Goal: Information Seeking & Learning: Learn about a topic

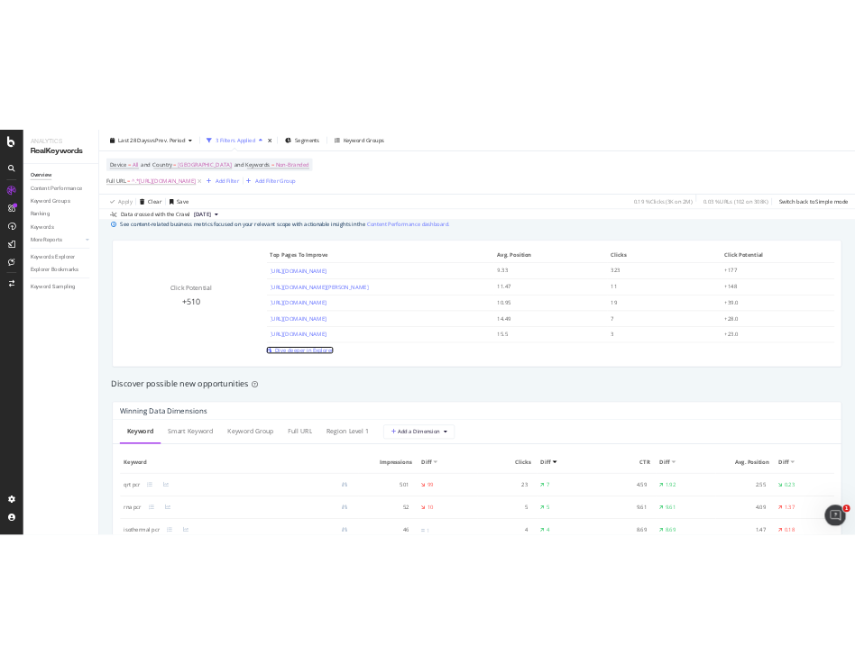
scroll to position [993, 0]
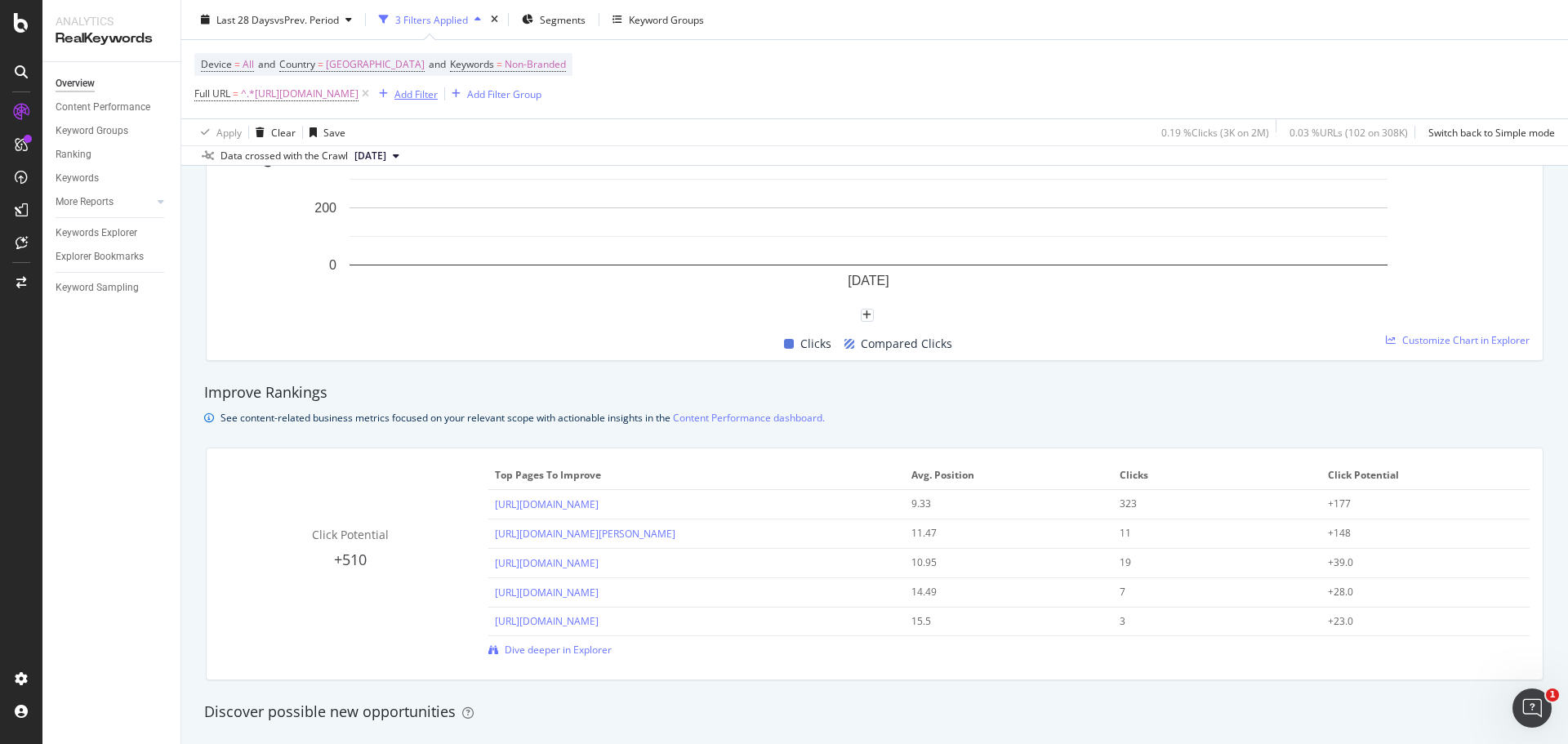
click at [394, 94] on div "button" at bounding box center [383, 93] width 22 height 10
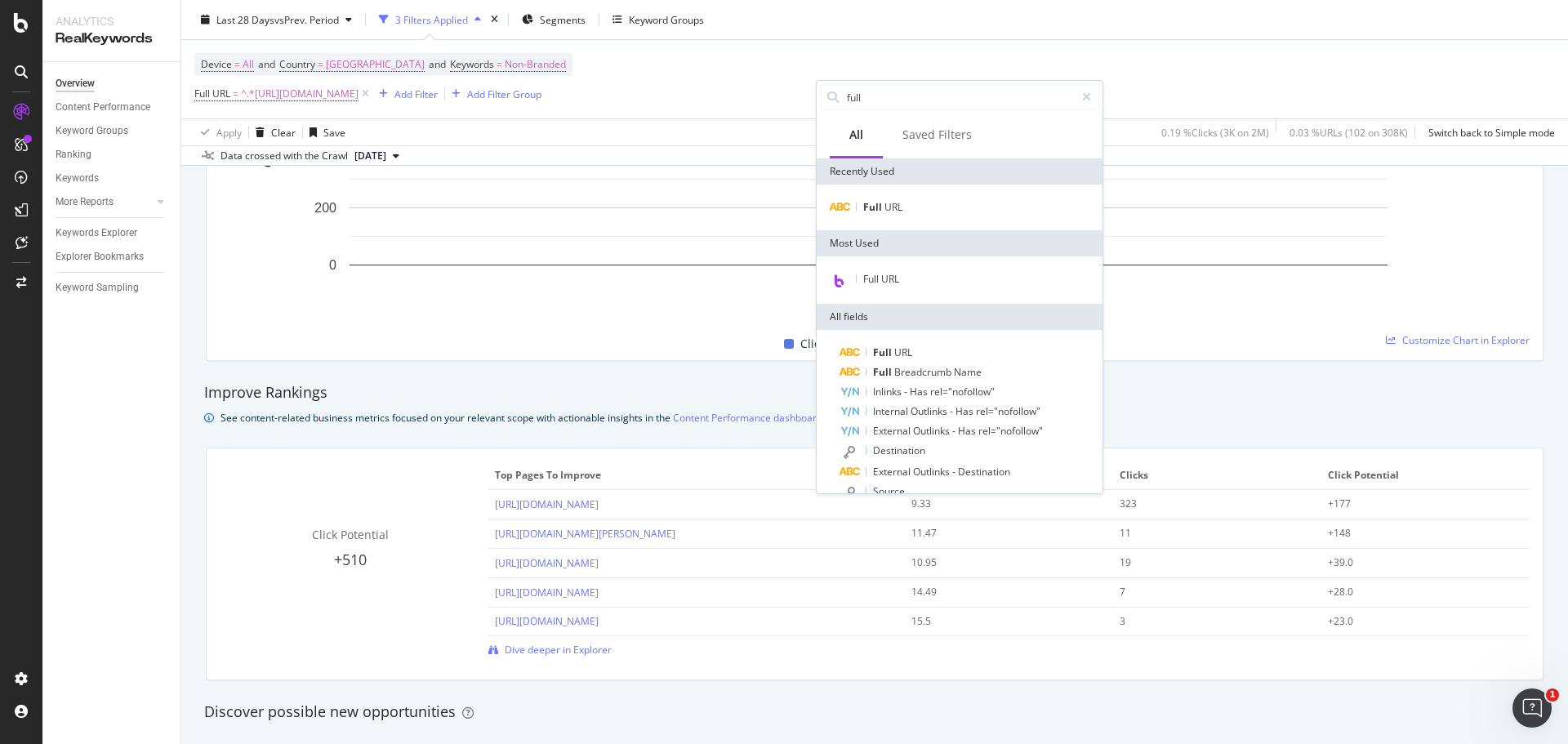
click at [572, 55] on div "Device = All and Country = United States of America and Keywords = Non-Branded …" at bounding box center [383, 80] width 378 height 53
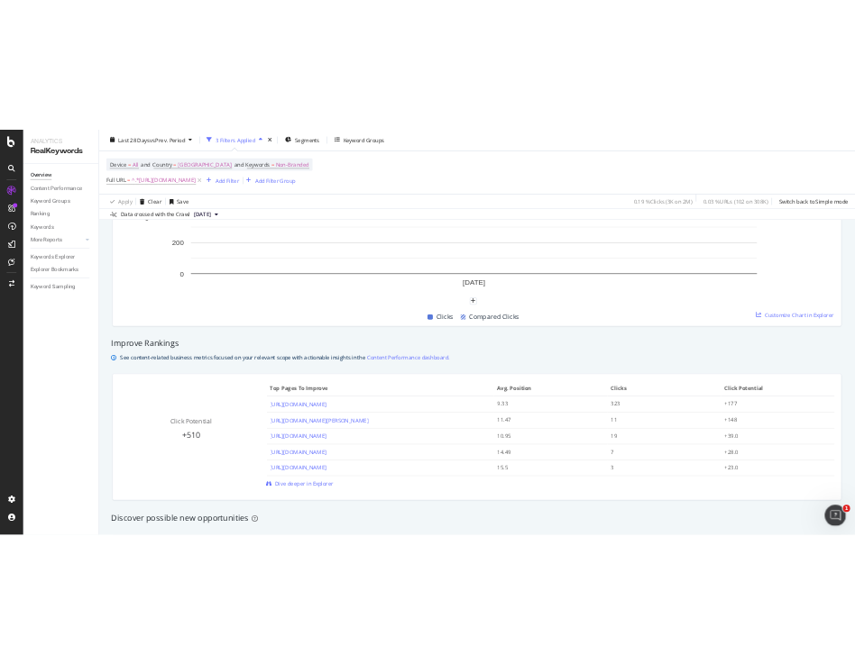
scroll to position [1009, 0]
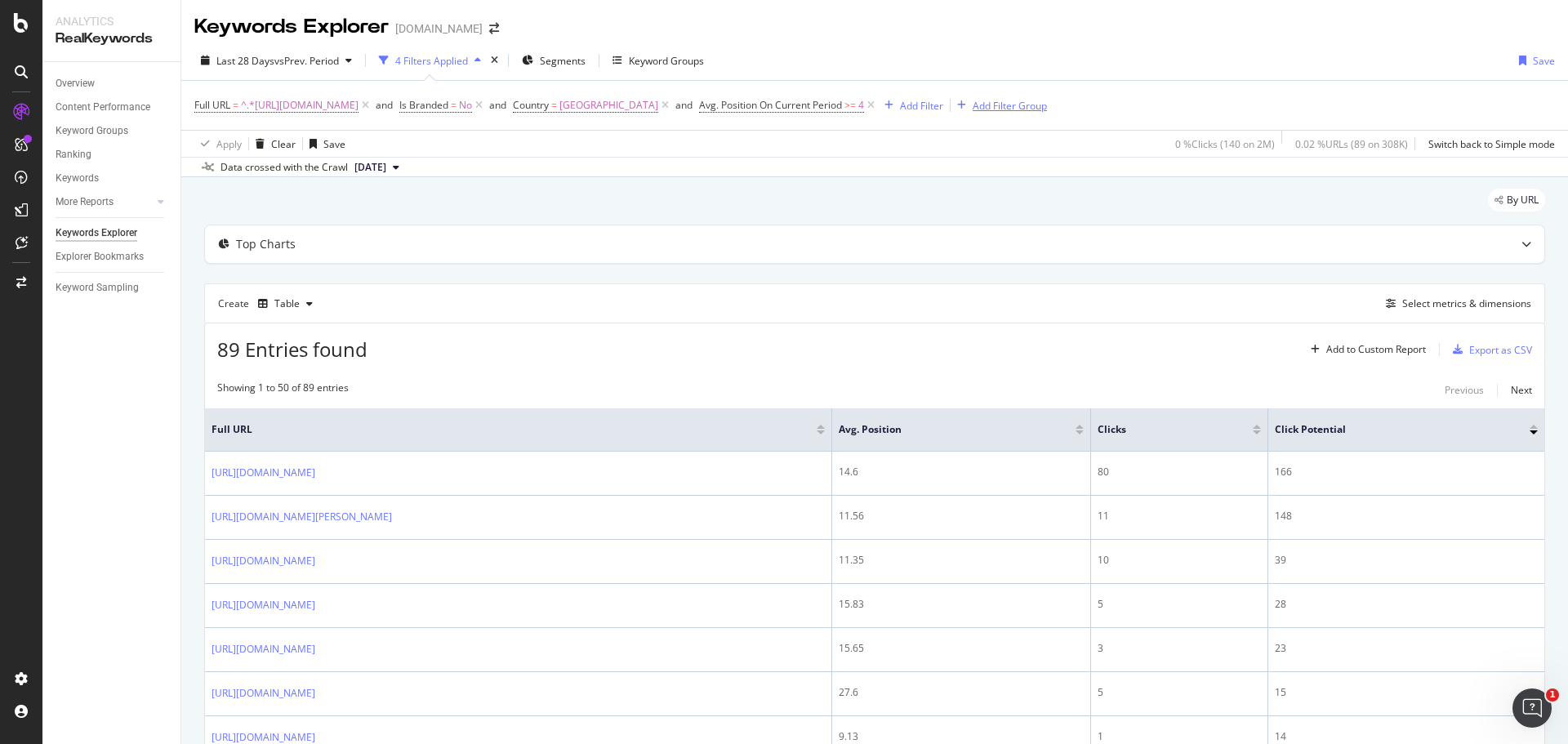
click at [878, 105] on icon at bounding box center [871, 105] width 14 height 16
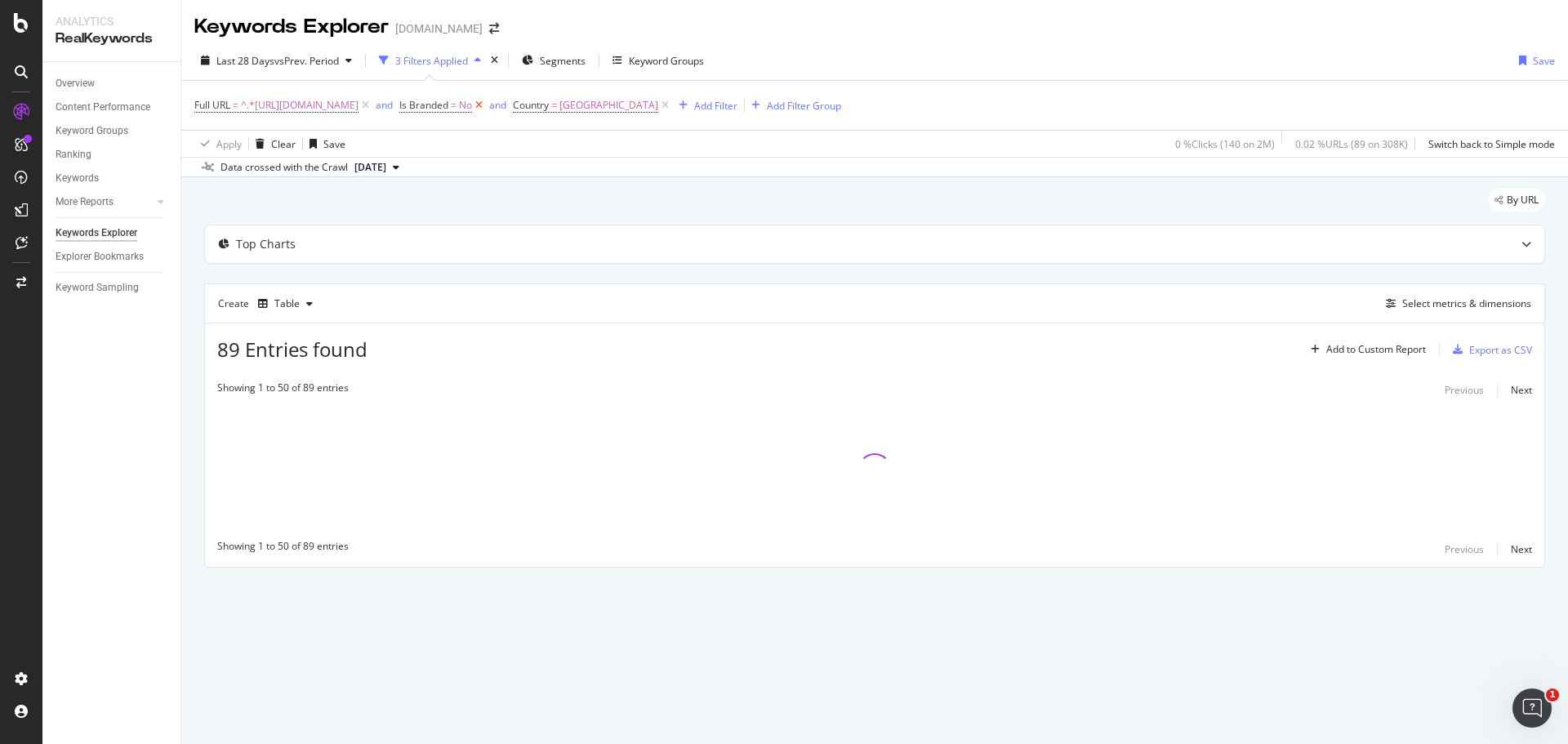
click at [486, 103] on icon at bounding box center [478, 105] width 14 height 16
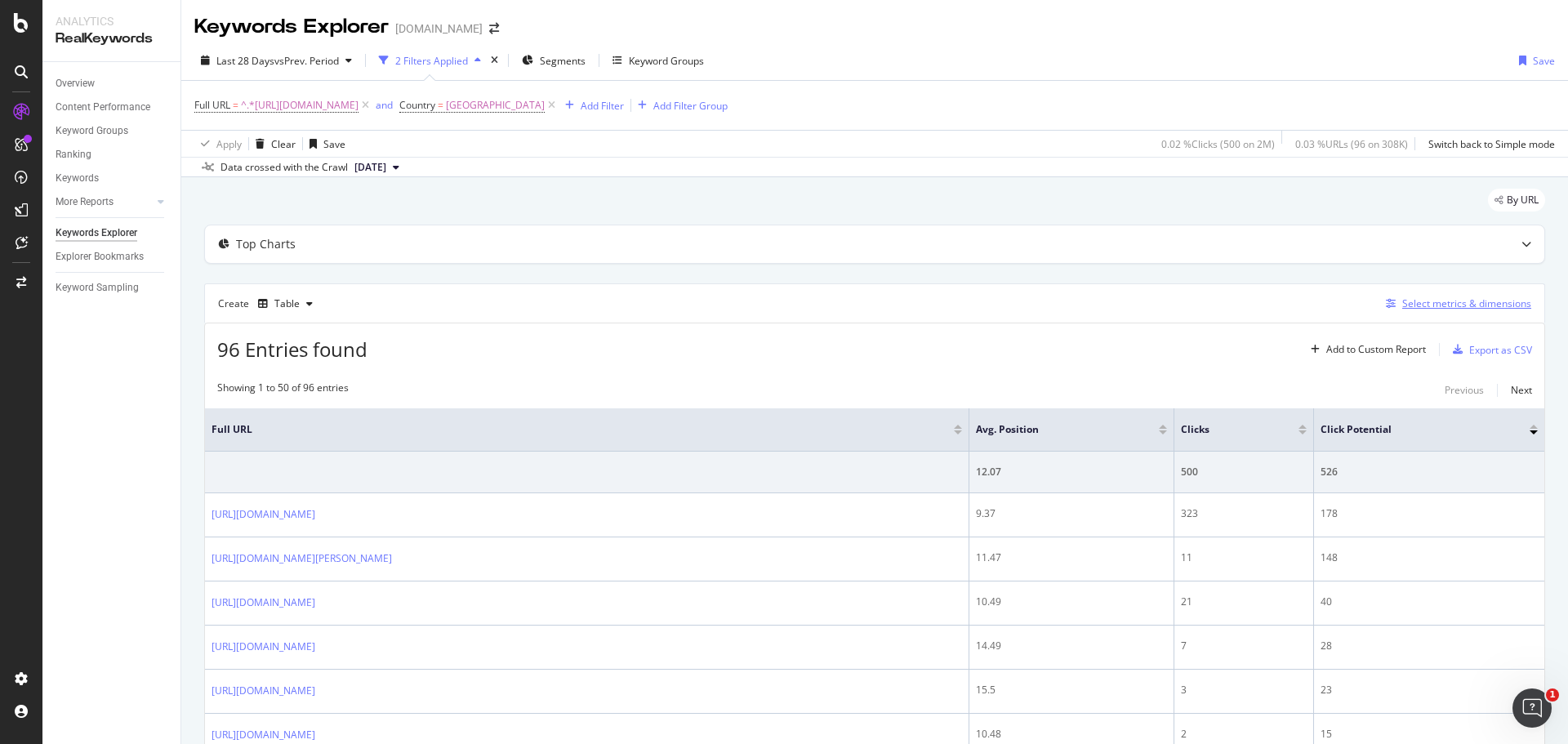
click at [1428, 297] on div "Select metrics & dimensions" at bounding box center [1467, 303] width 129 height 14
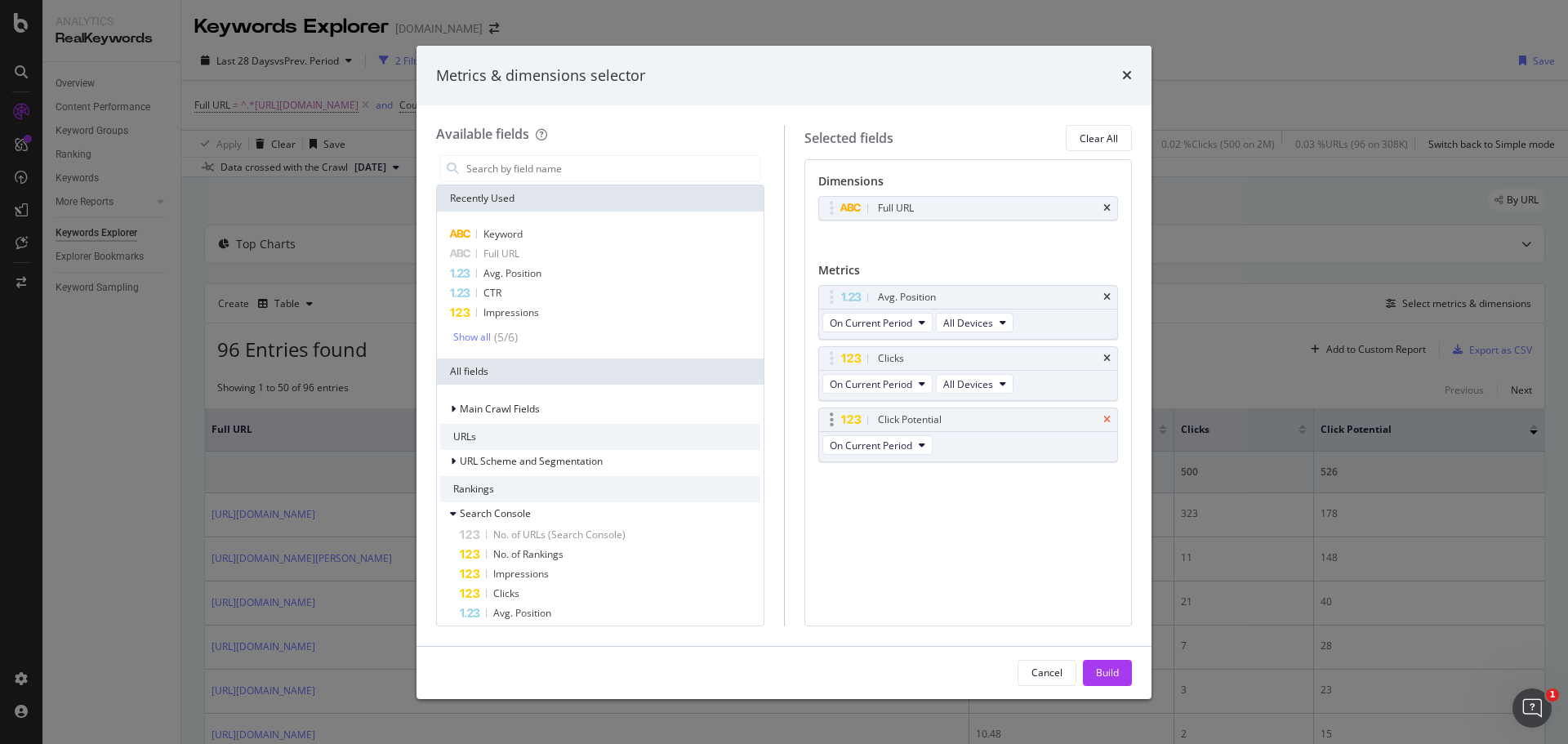
click at [1103, 418] on icon "times" at bounding box center [1107, 420] width 7 height 10
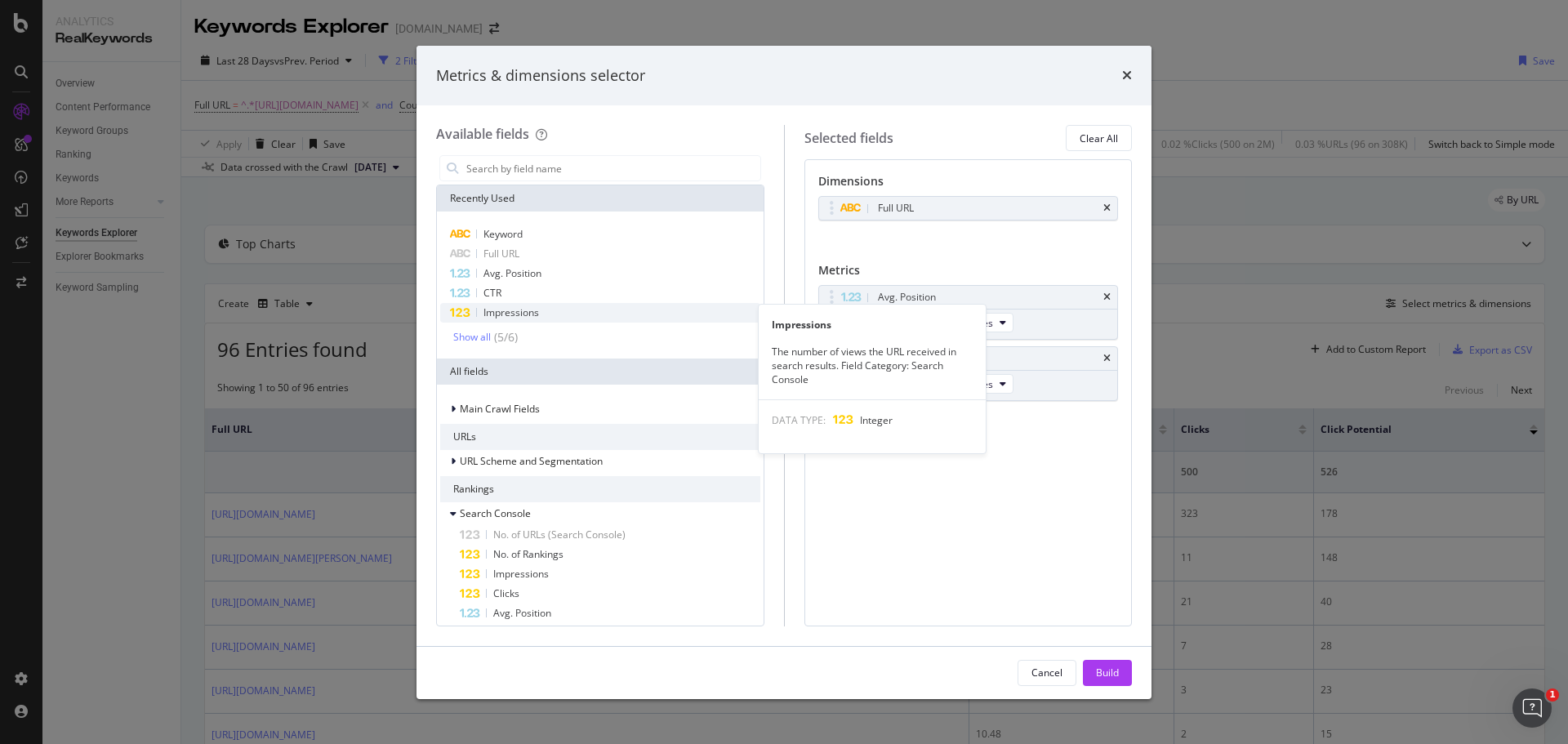
click at [518, 311] on span "Impressions" at bounding box center [511, 312] width 55 height 14
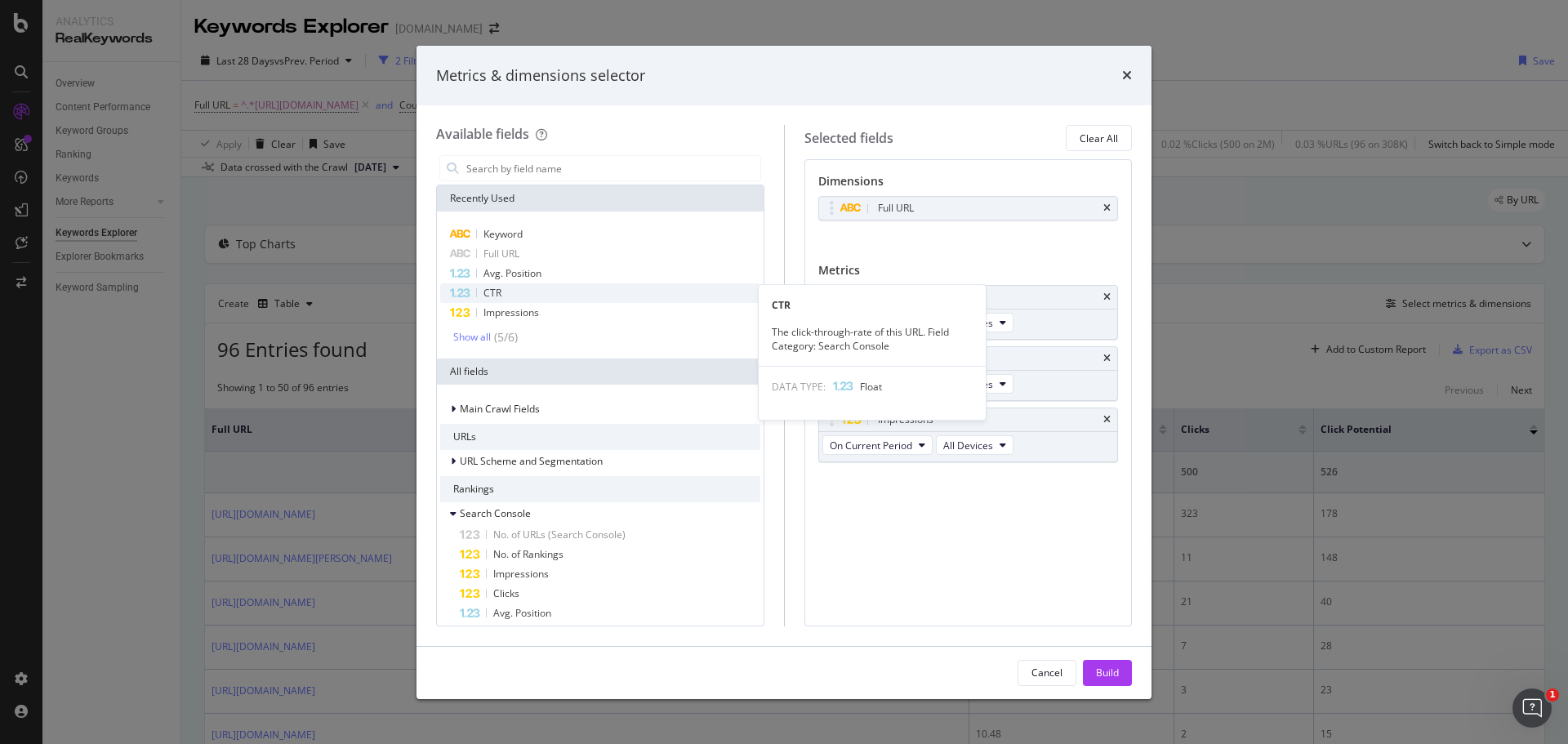
click at [517, 288] on div "CTR" at bounding box center [600, 294] width 320 height 20
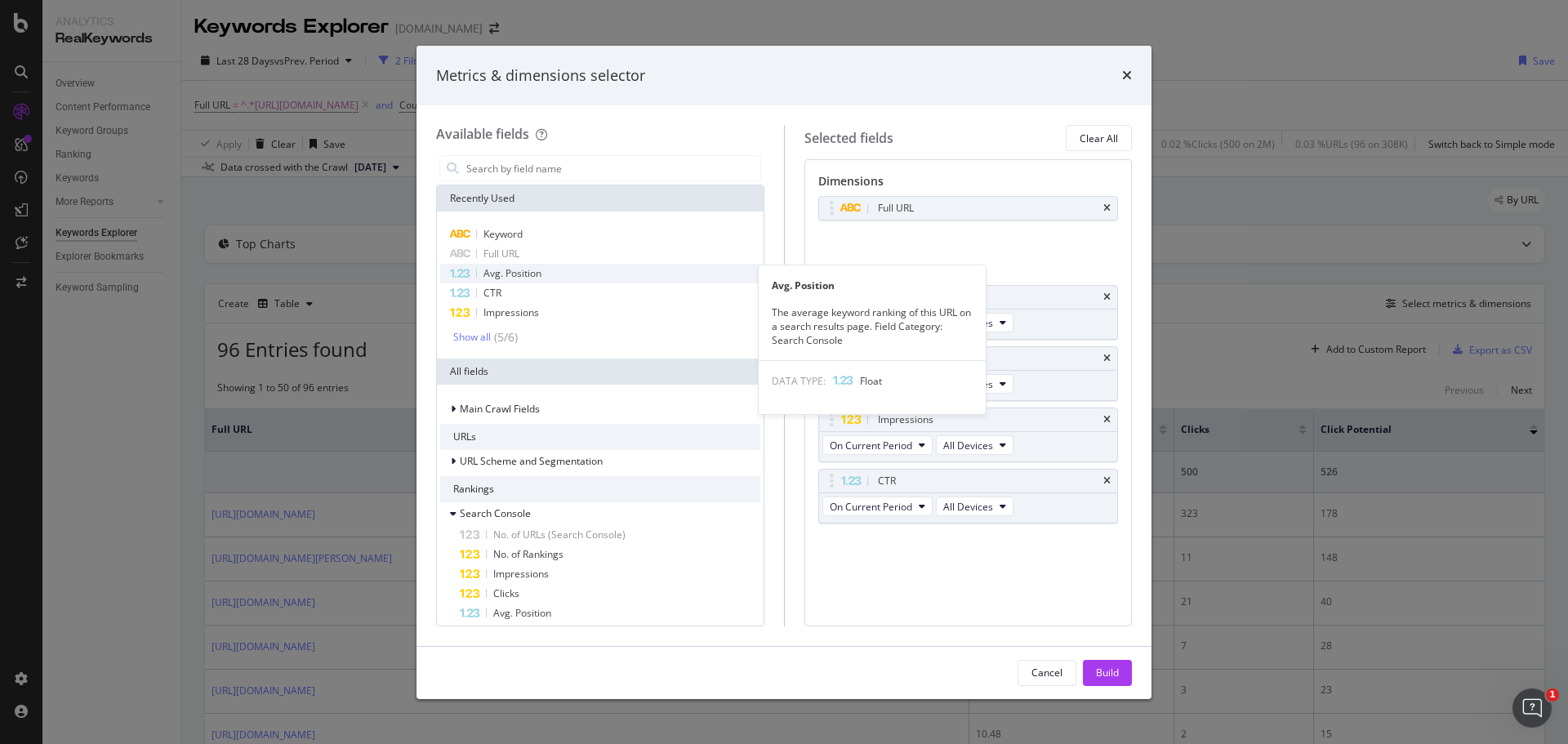
click at [534, 268] on span "Avg. Position" at bounding box center [513, 273] width 58 height 14
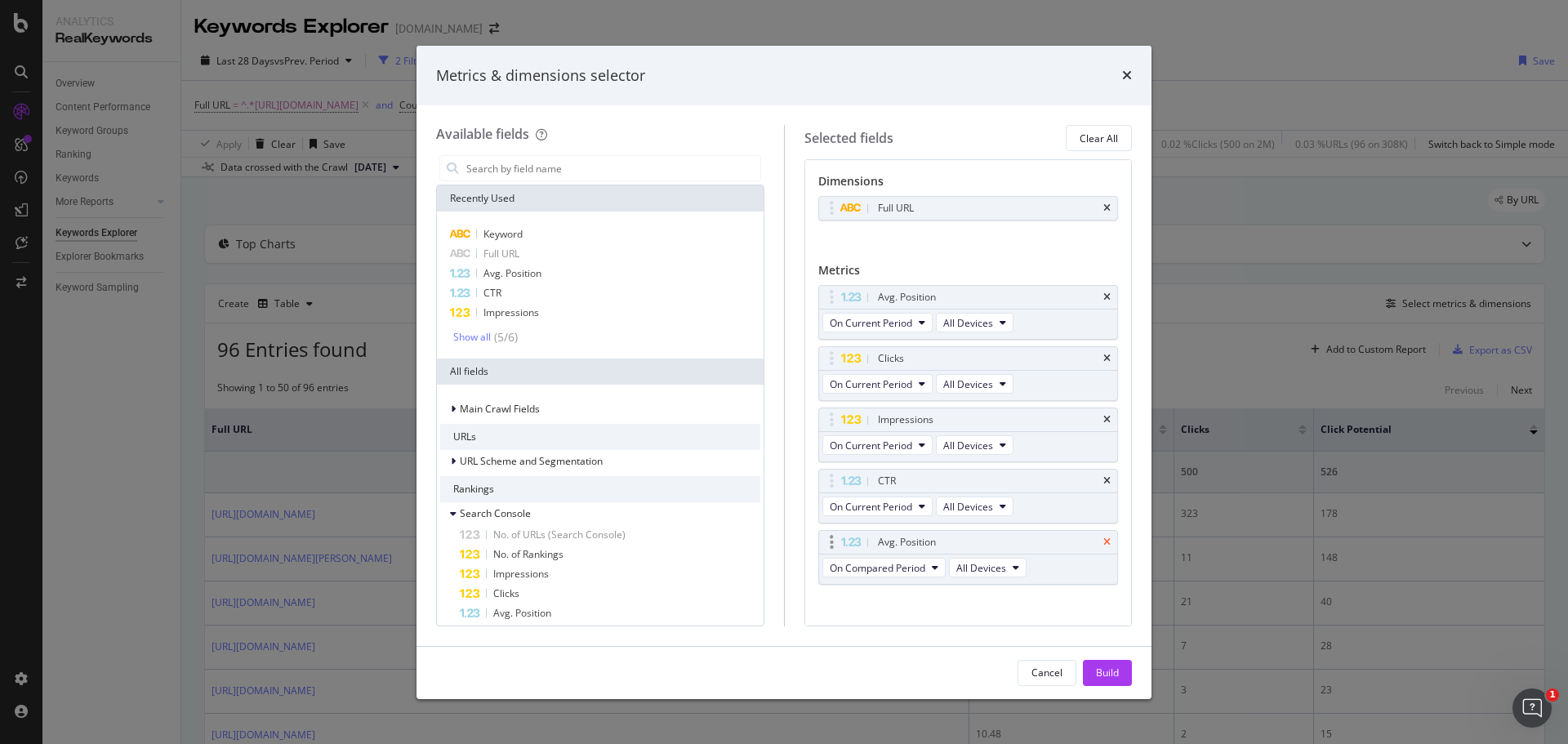
click at [1103, 544] on icon "times" at bounding box center [1107, 542] width 7 height 10
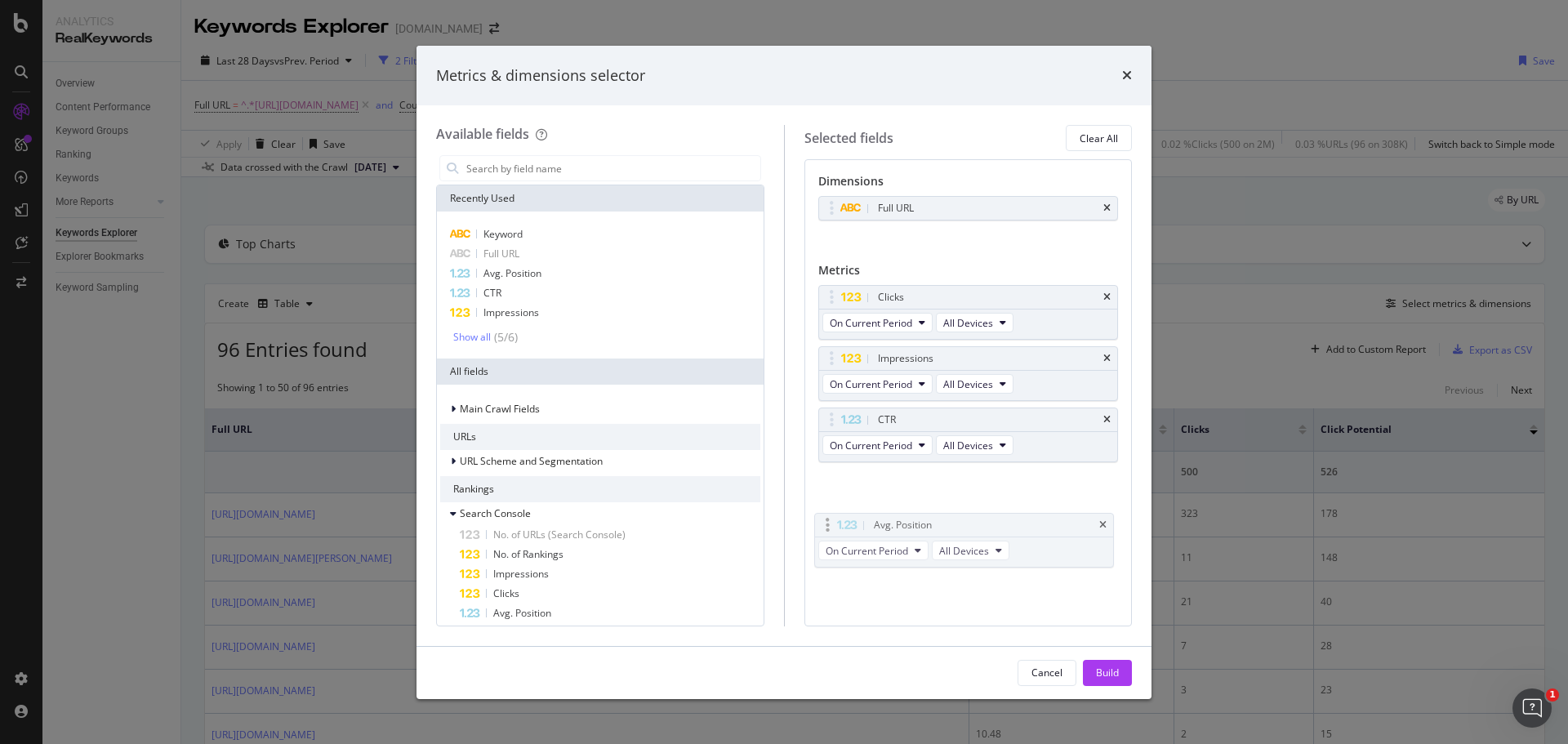
drag, startPoint x: 832, startPoint y: 291, endPoint x: 834, endPoint y: 498, distance: 207.0
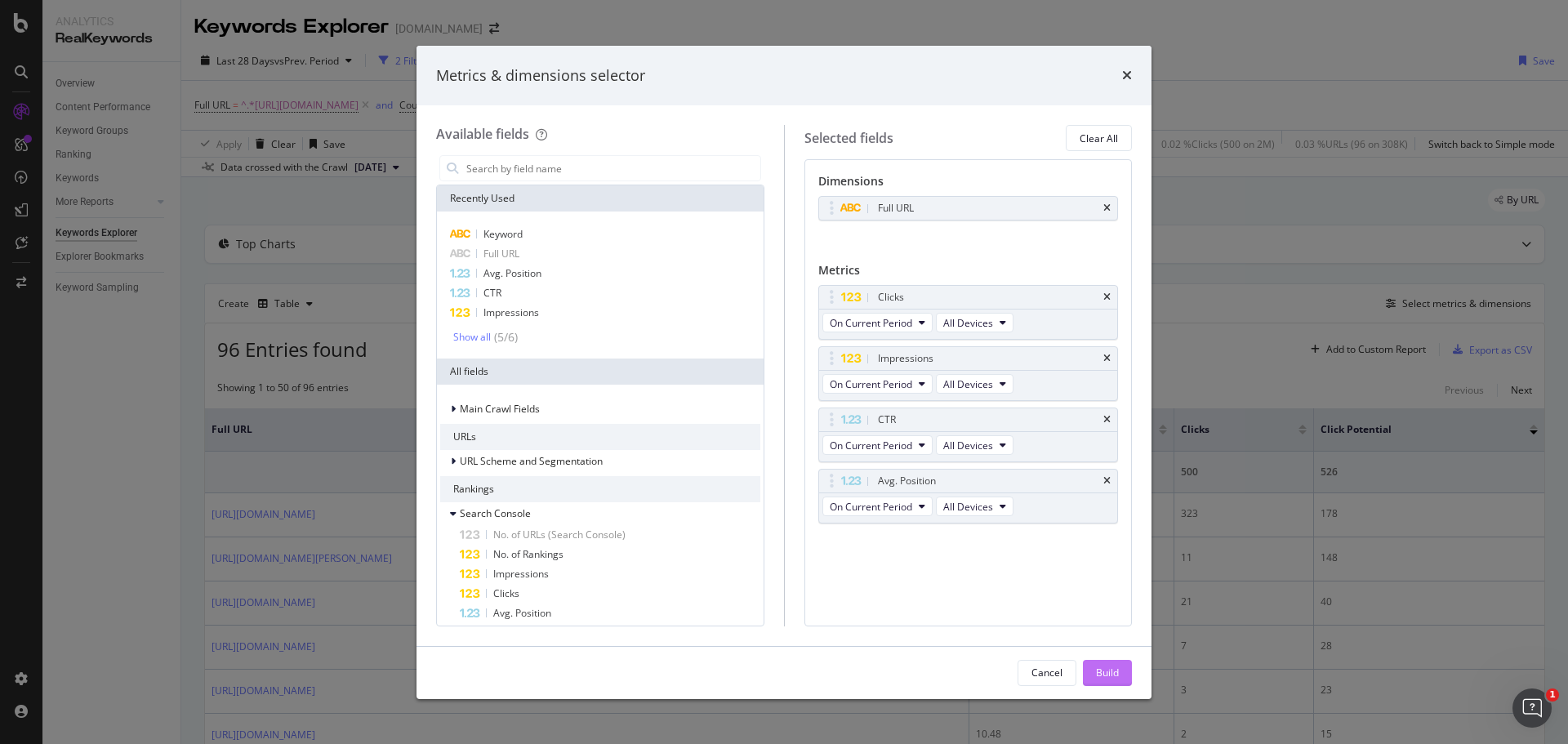
click at [1093, 662] on button "Build" at bounding box center [1107, 672] width 49 height 26
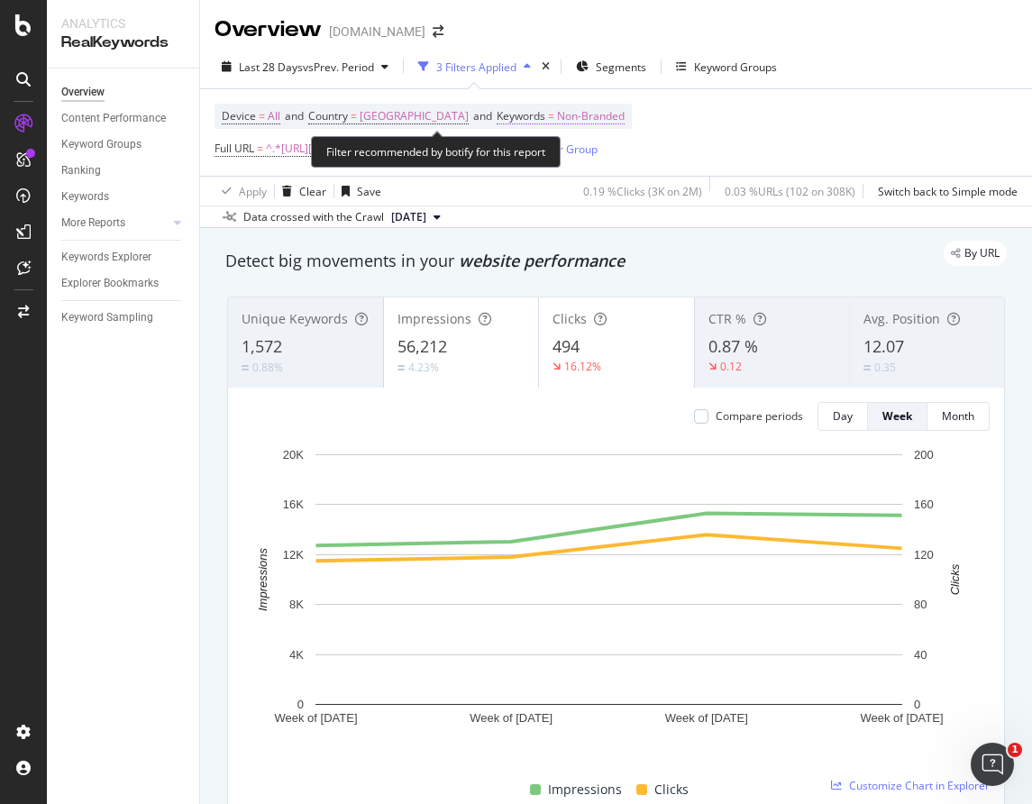
click at [620, 117] on span "Non-Branded" at bounding box center [591, 116] width 68 height 25
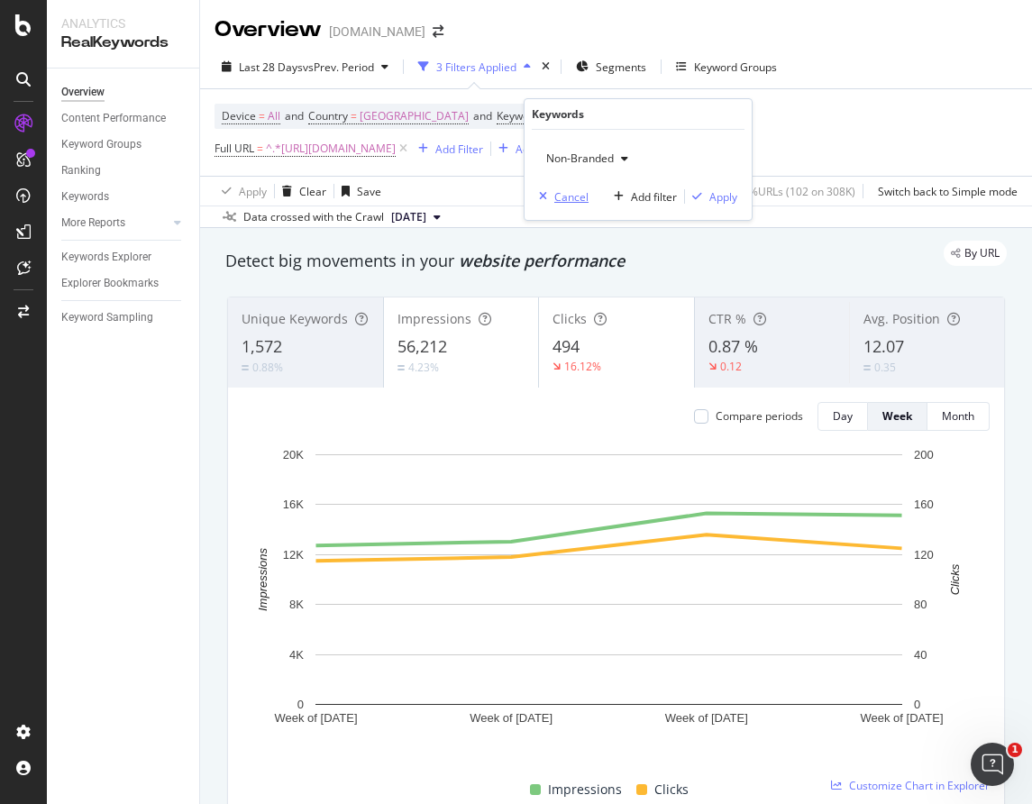
click at [567, 196] on div "Cancel" at bounding box center [571, 196] width 34 height 15
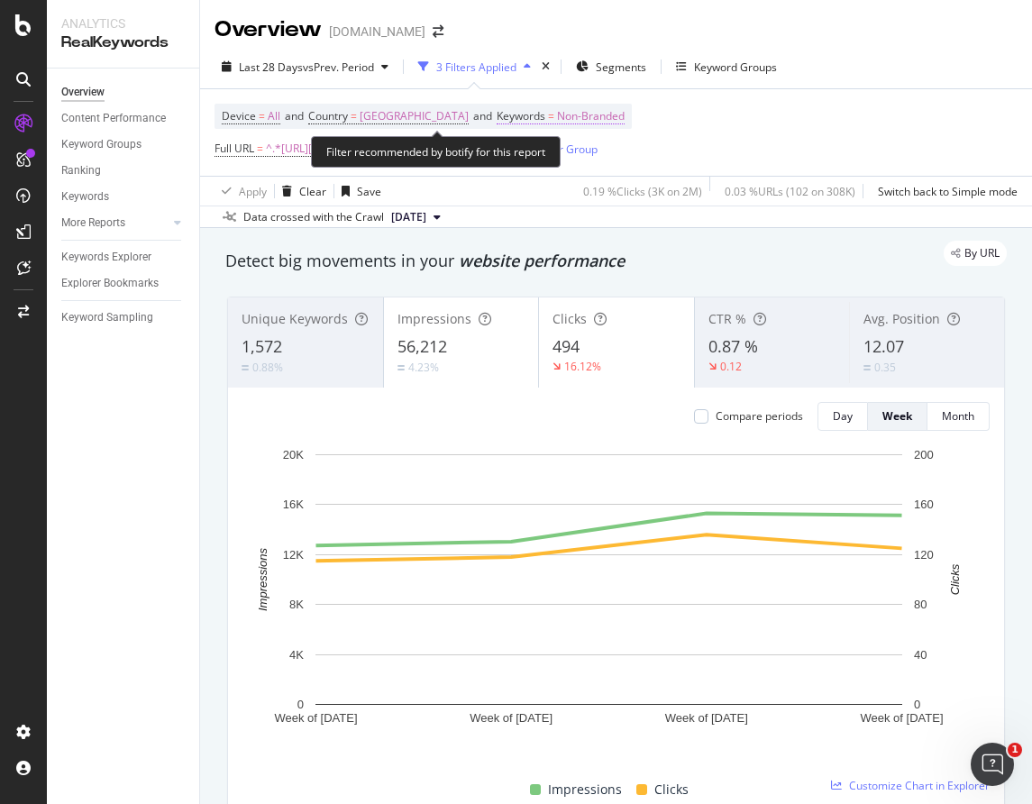
click at [588, 119] on span "Non-Branded" at bounding box center [591, 116] width 68 height 25
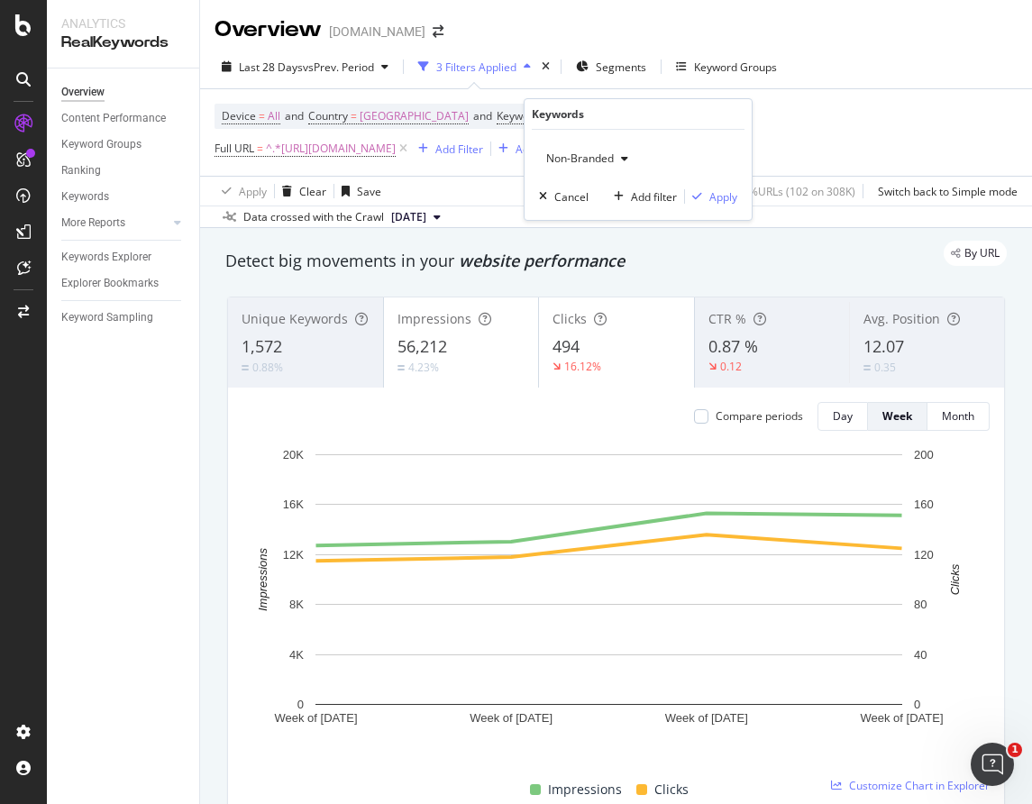
click at [618, 148] on div "Non-Branded" at bounding box center [587, 158] width 96 height 27
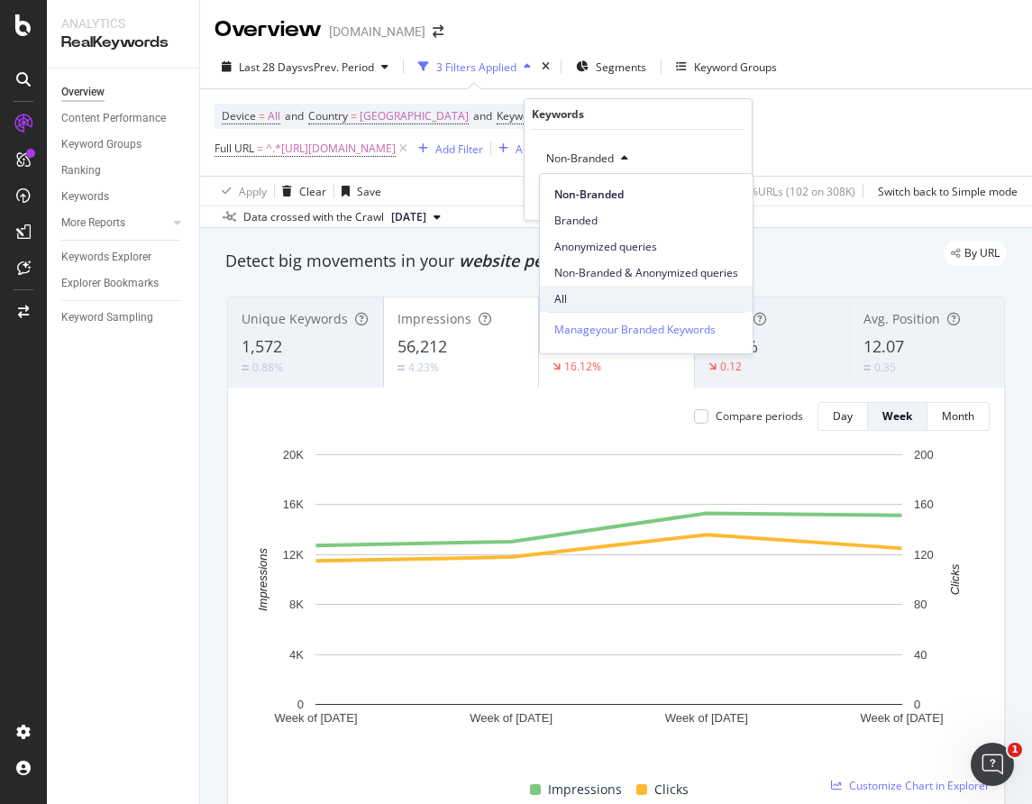
click at [564, 293] on span "All" at bounding box center [646, 299] width 184 height 16
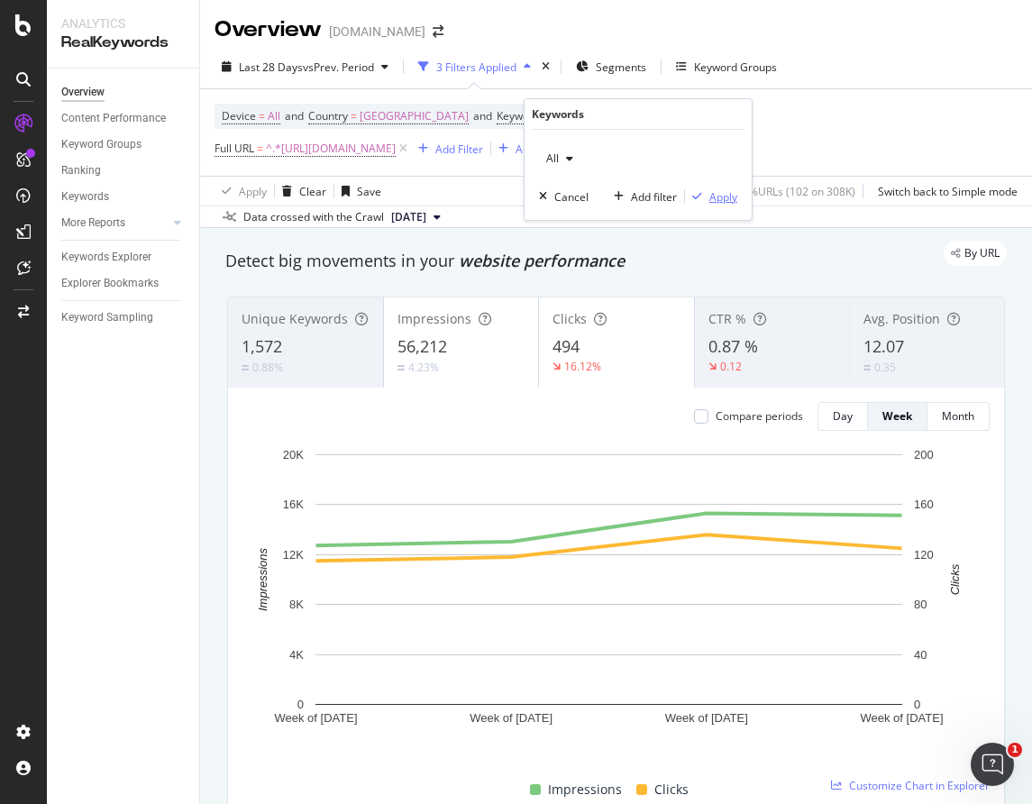
click at [733, 191] on div "Apply" at bounding box center [723, 196] width 28 height 15
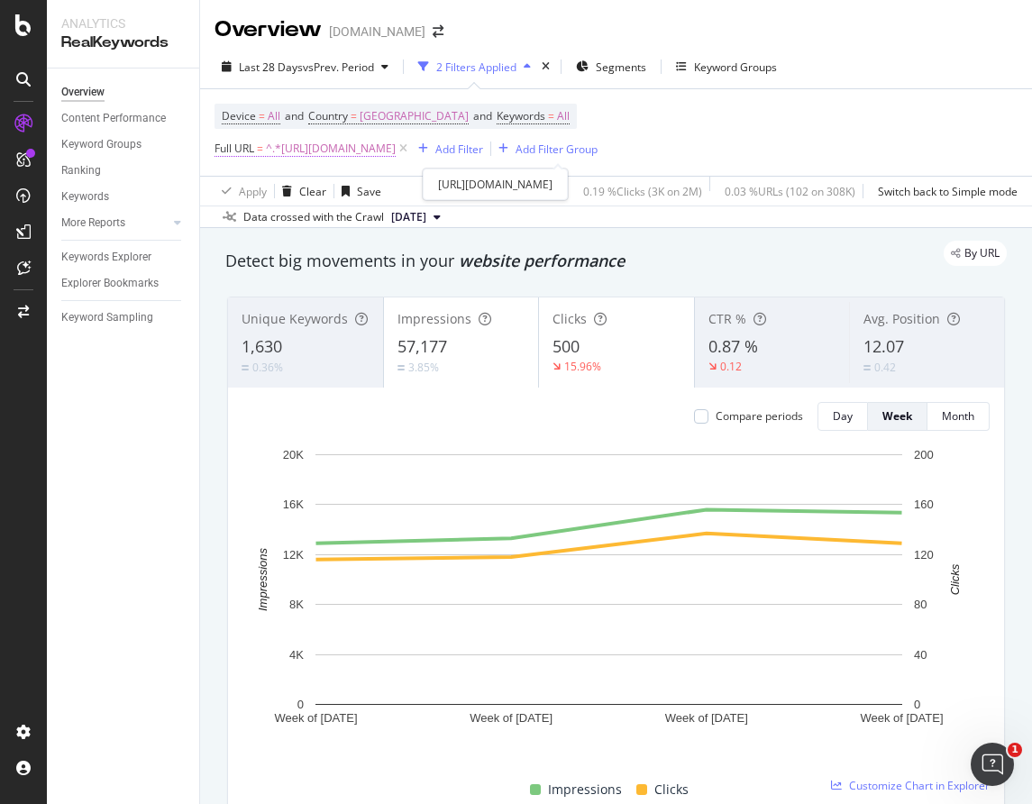
click at [396, 152] on span "^.*https://www.thermofisher.com/us/en/home/brands/thermo-scientific/molecular-b…" at bounding box center [331, 148] width 130 height 25
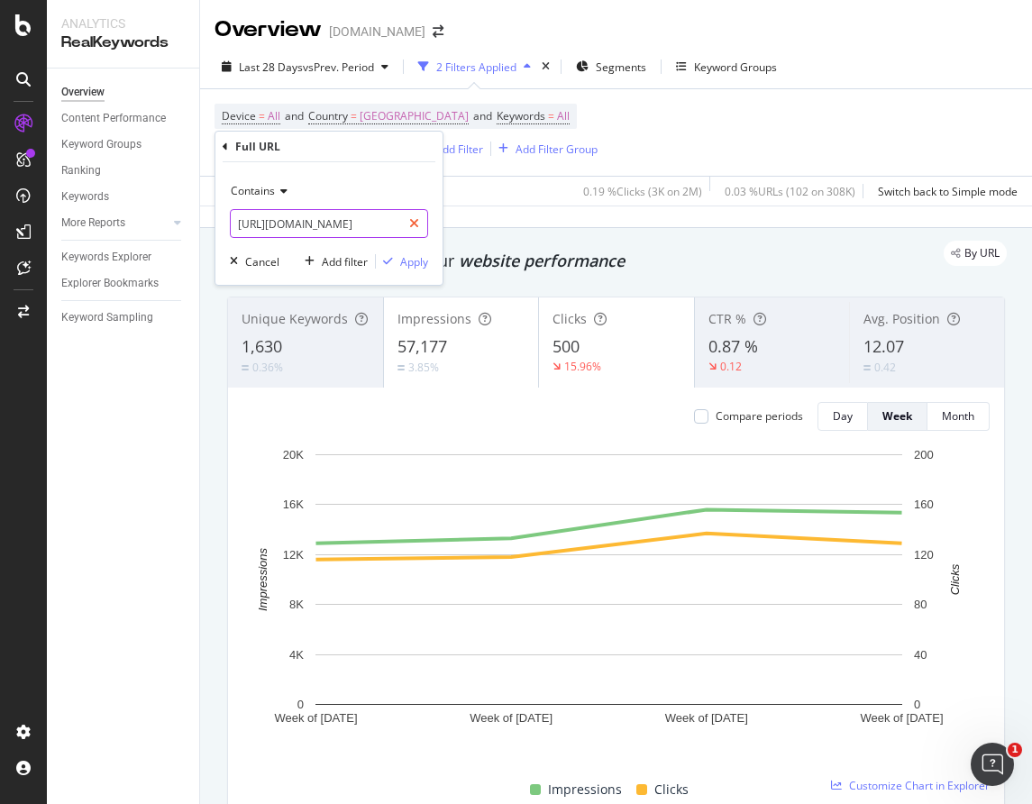
click at [416, 223] on icon at bounding box center [414, 223] width 10 height 13
click at [381, 220] on input "text" at bounding box center [329, 223] width 197 height 29
paste input "https://www.thermofisher.com/us/en/home/brands/thermo-scientific/molecular-biol…"
type input "[URL][DOMAIN_NAME]"
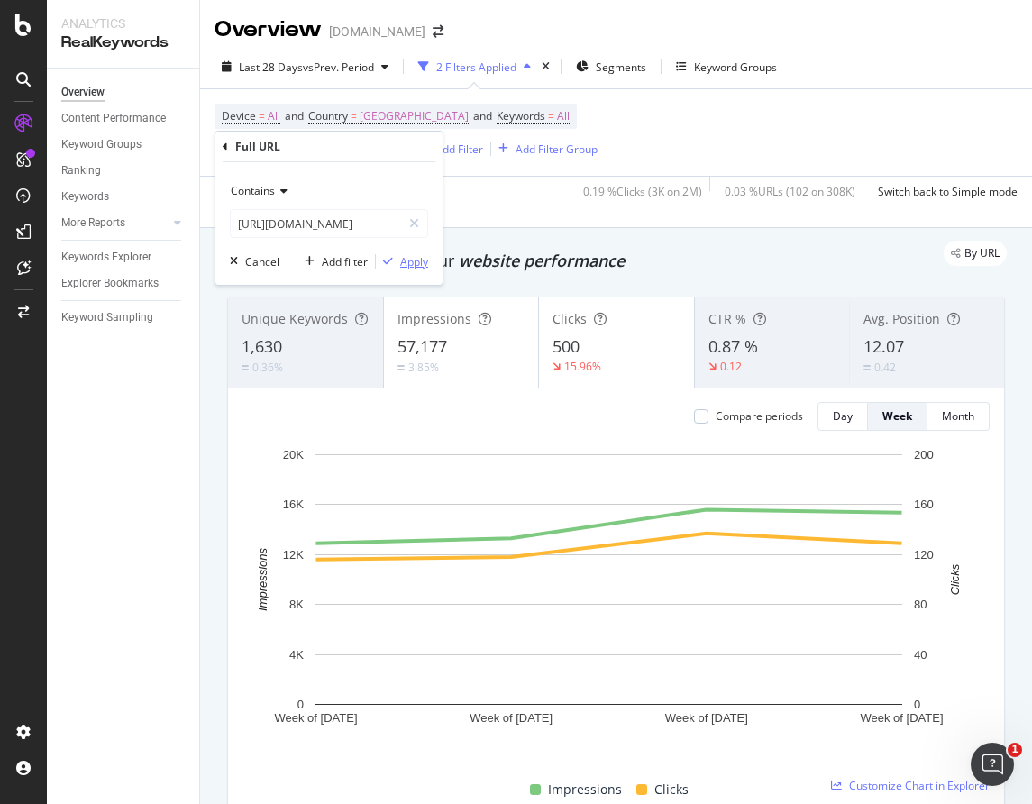
scroll to position [0, 0]
click at [390, 263] on icon "button" at bounding box center [388, 261] width 10 height 11
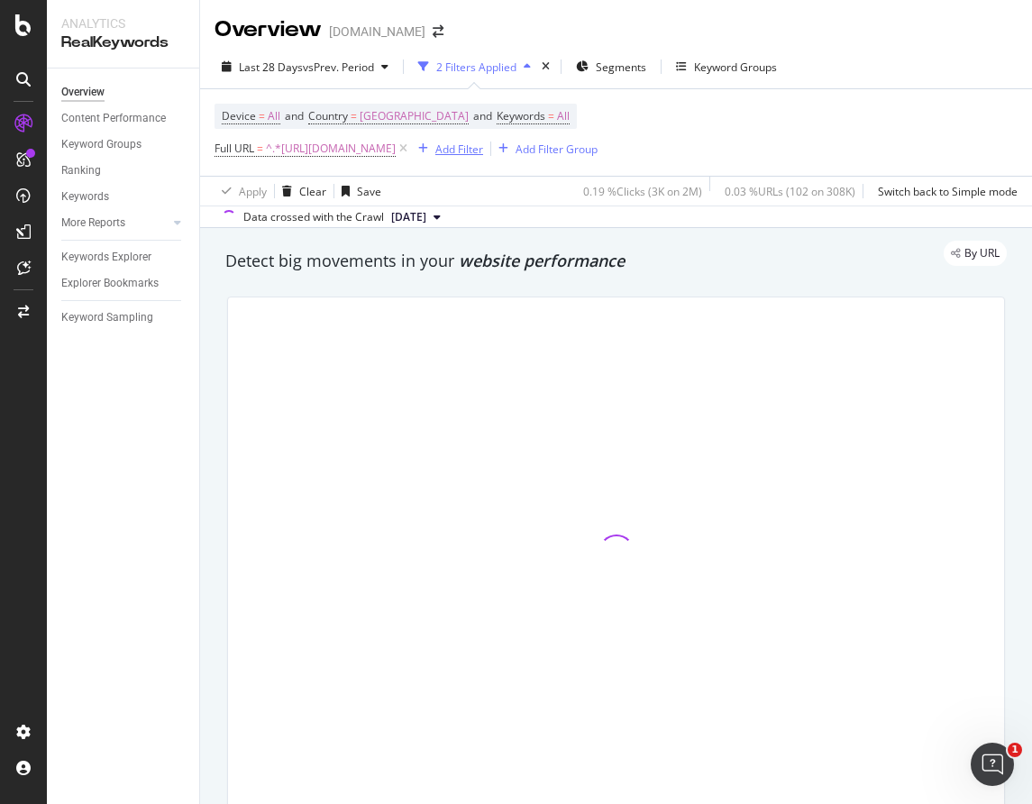
click at [411, 154] on div "button" at bounding box center [423, 148] width 24 height 11
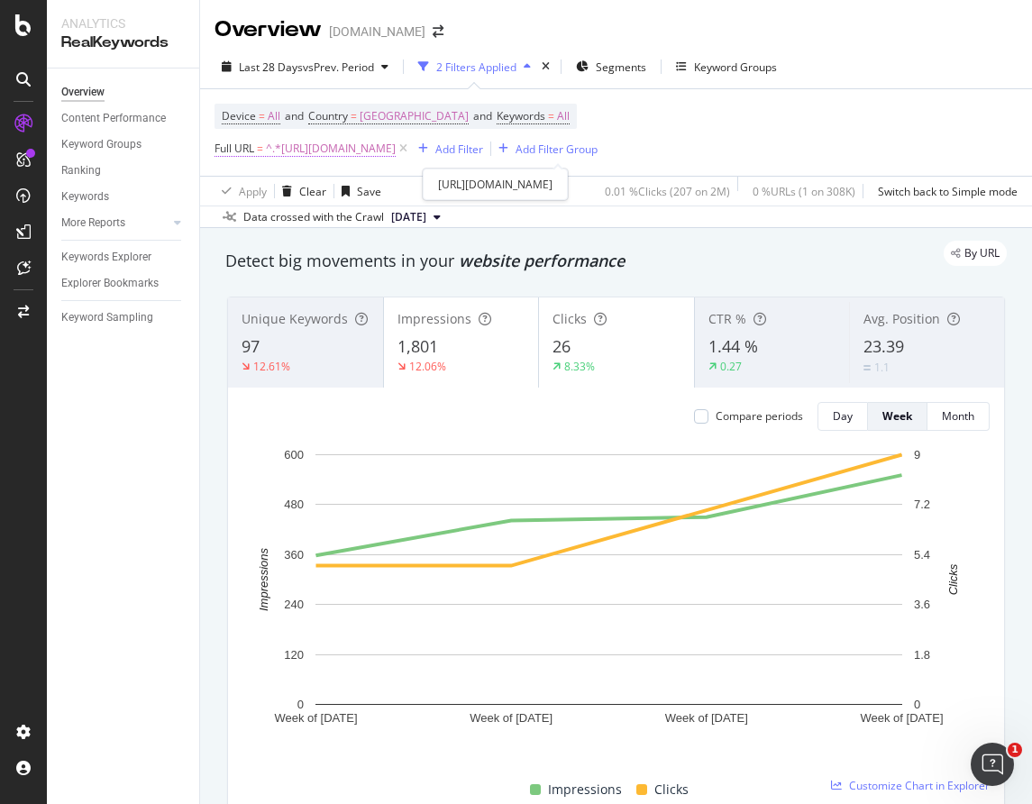
click at [229, 145] on span "Full URL" at bounding box center [235, 148] width 40 height 15
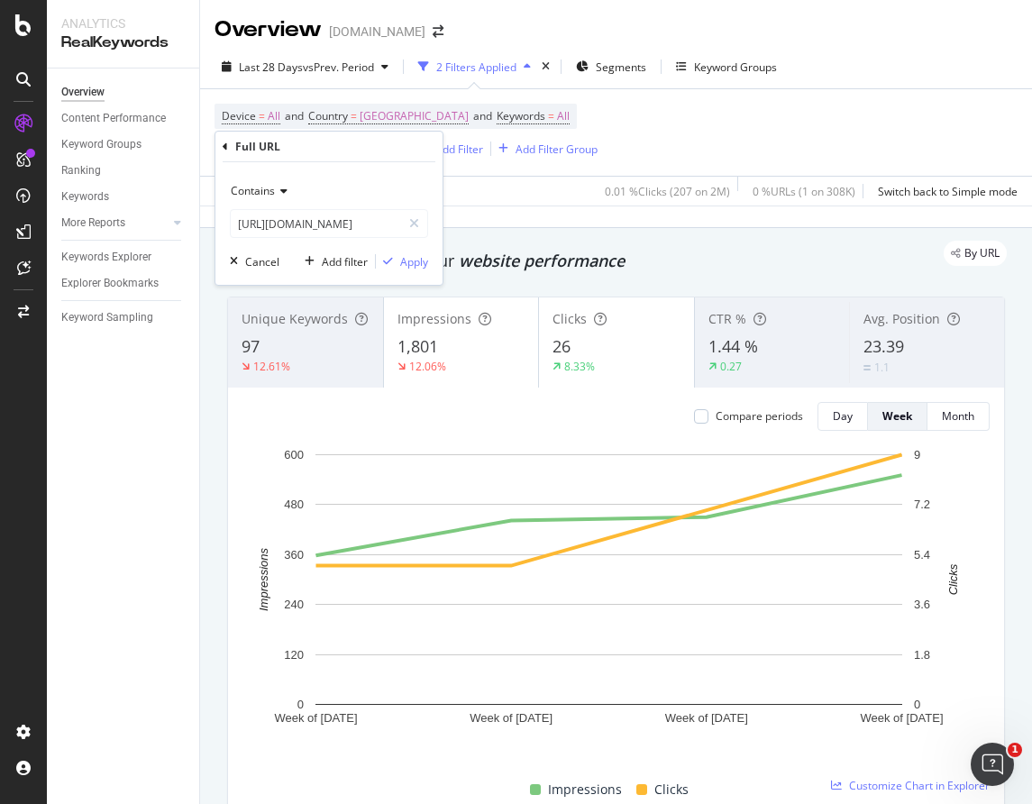
click at [225, 149] on icon at bounding box center [225, 147] width 5 height 11
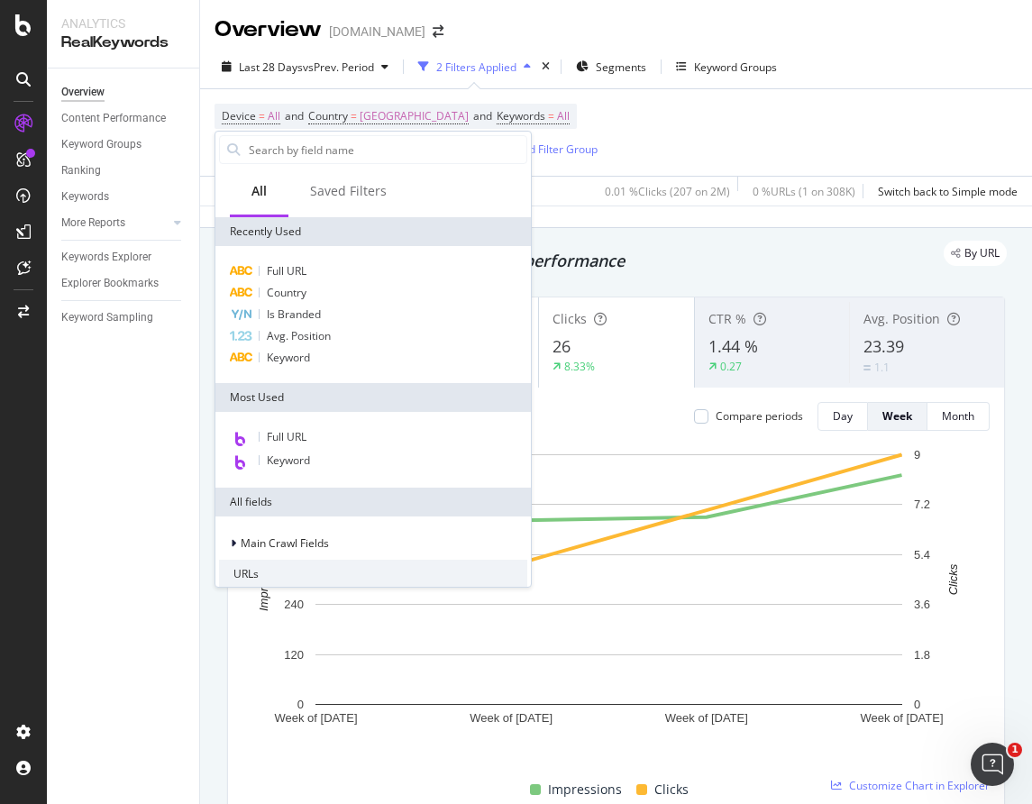
click at [598, 161] on div "Full URL = ^.*https://www.thermofisher.com/us/en/home/brands/thermo-scientific/…" at bounding box center [406, 148] width 383 height 25
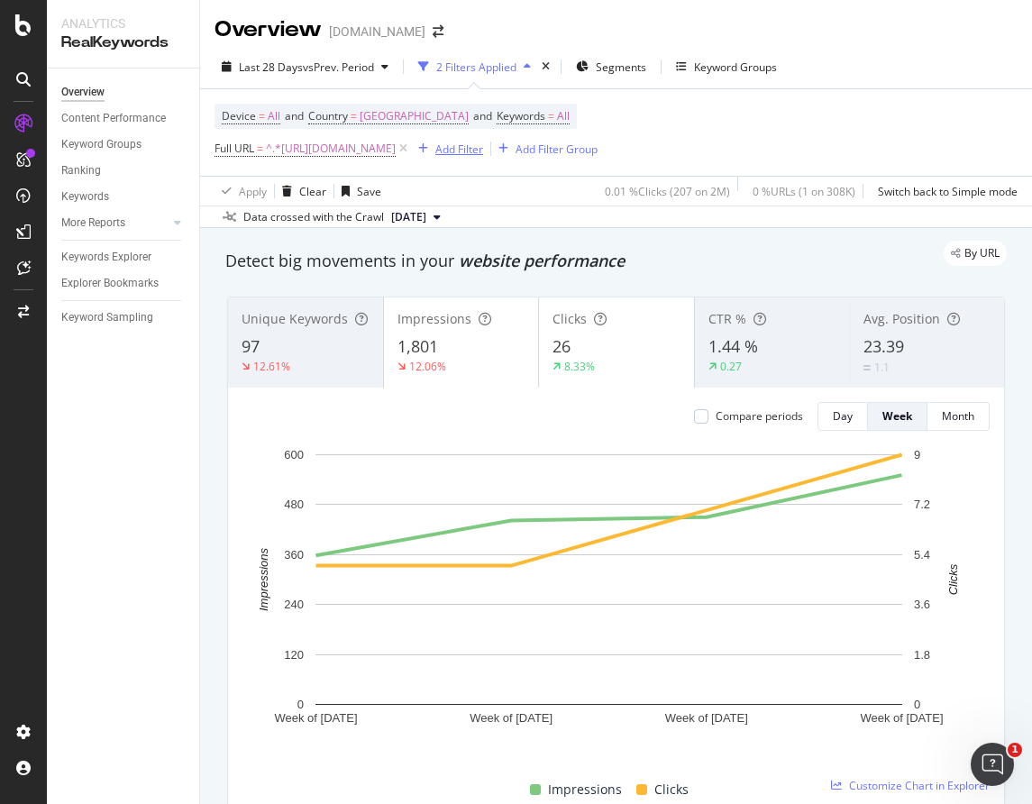
click at [435, 157] on div "Add Filter" at bounding box center [459, 149] width 48 height 15
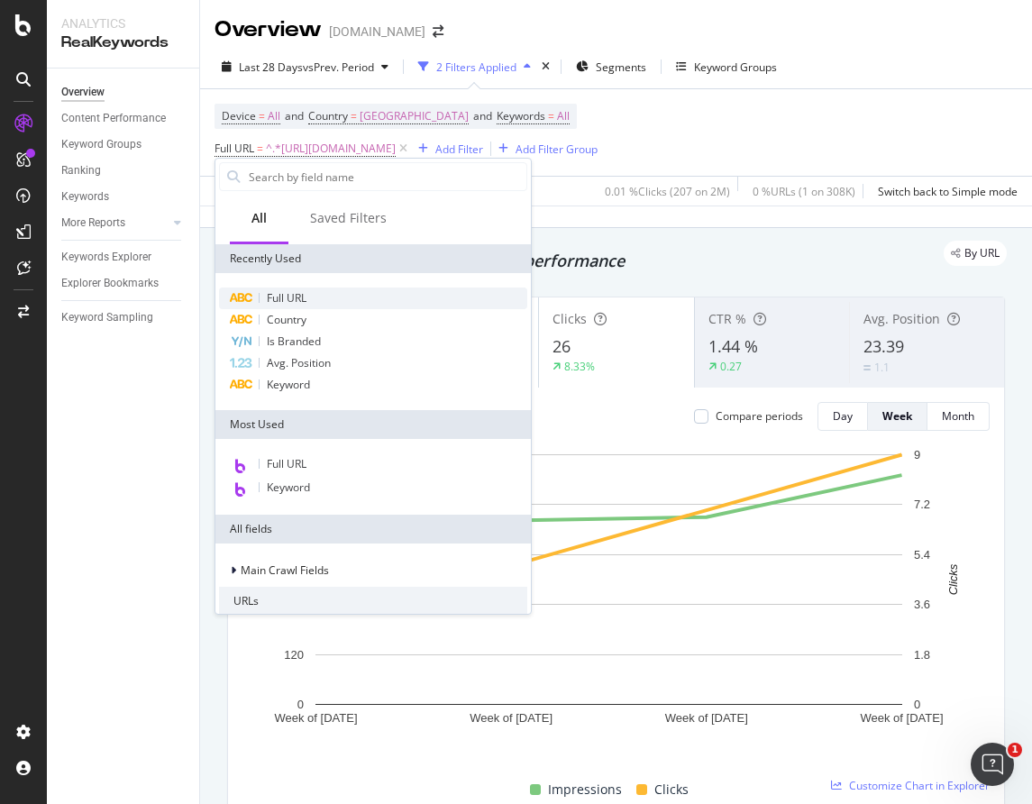
click at [285, 301] on span "Full URL" at bounding box center [287, 297] width 40 height 15
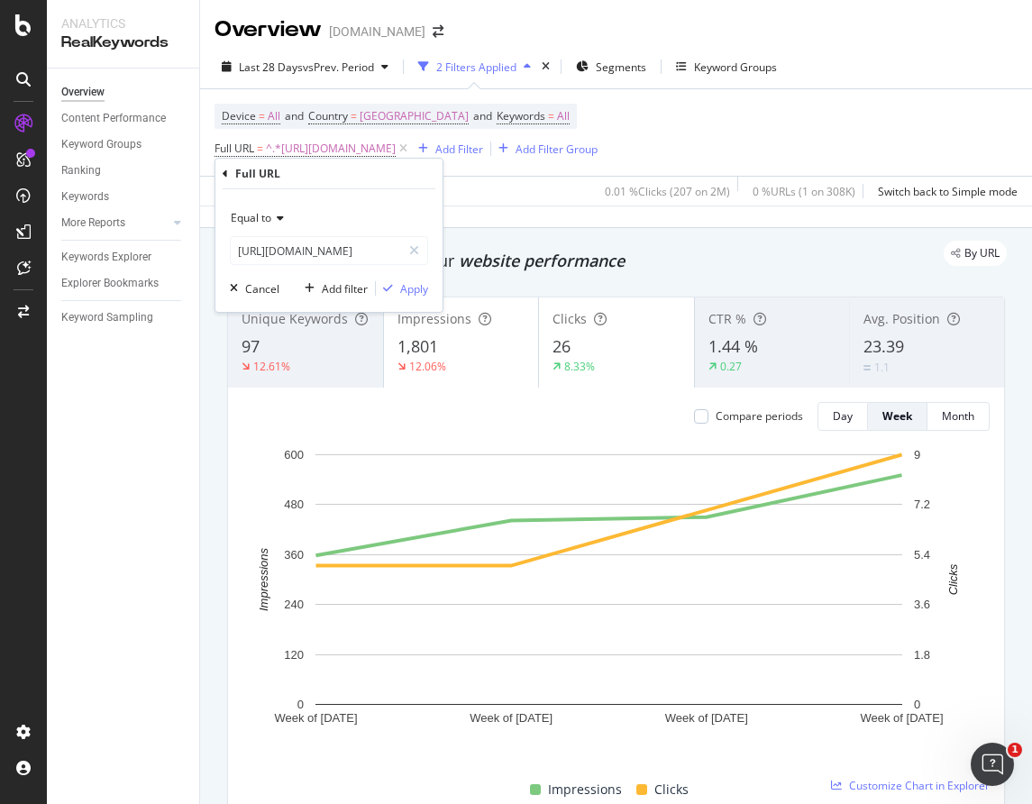
click at [369, 228] on div "Equal to" at bounding box center [329, 218] width 198 height 29
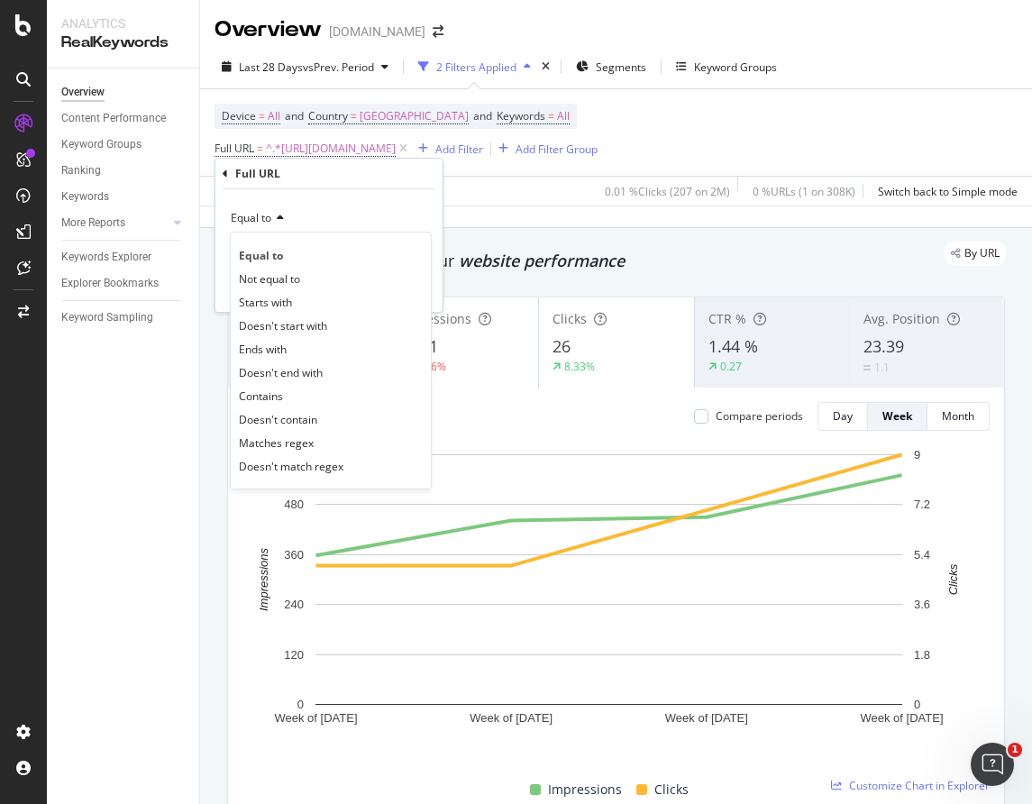
click at [401, 204] on div "Equal to" at bounding box center [329, 218] width 198 height 29
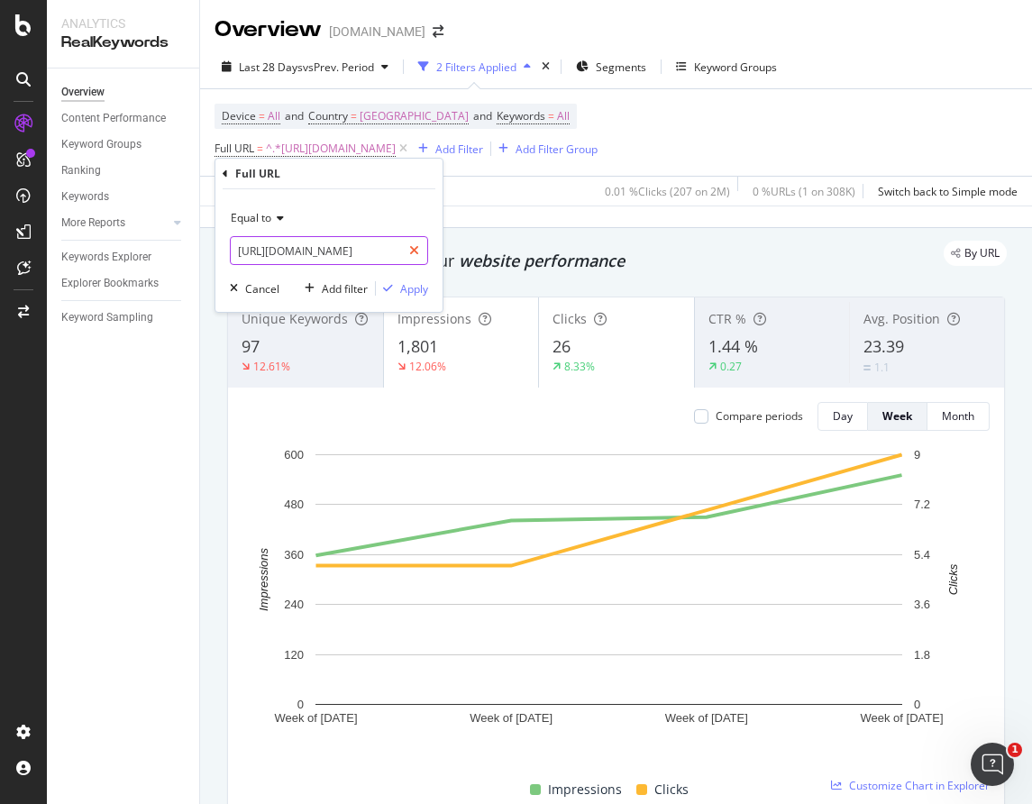
click at [416, 246] on icon at bounding box center [414, 250] width 10 height 13
click at [357, 253] on input "text" at bounding box center [329, 250] width 197 height 29
paste input "[URL][DOMAIN_NAME]?"
type input "[URL][DOMAIN_NAME]?"
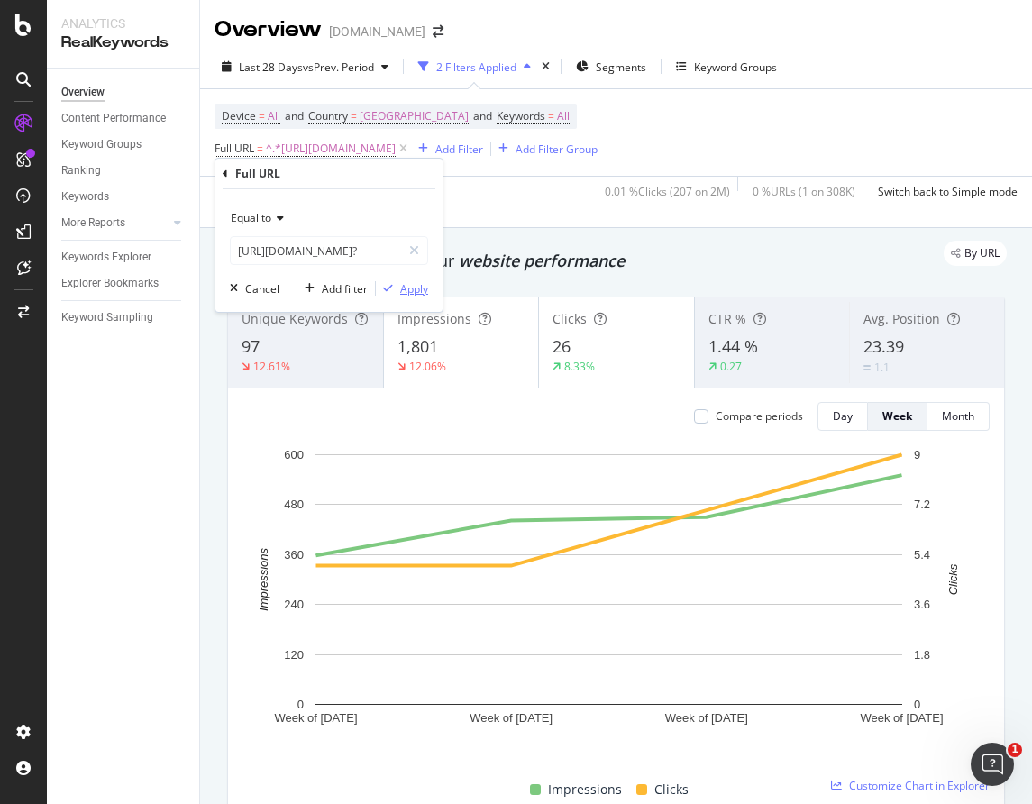
scroll to position [0, 0]
click at [400, 284] on div "Apply" at bounding box center [414, 288] width 28 height 15
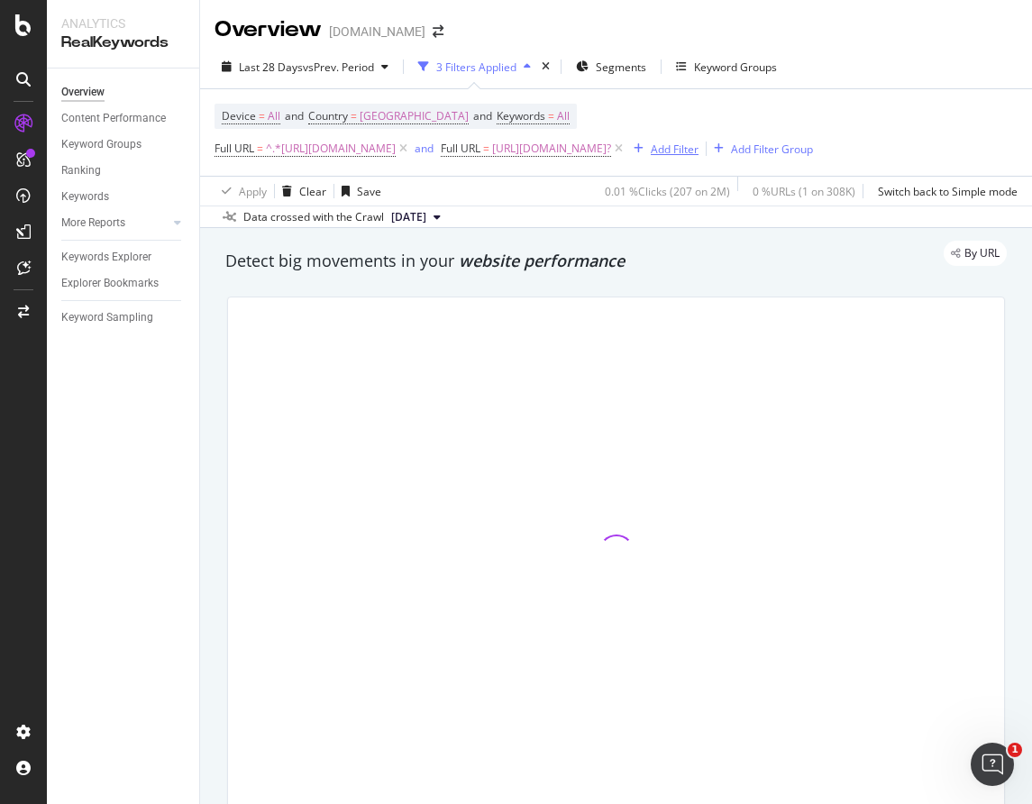
click at [651, 157] on div "Add Filter" at bounding box center [675, 149] width 48 height 15
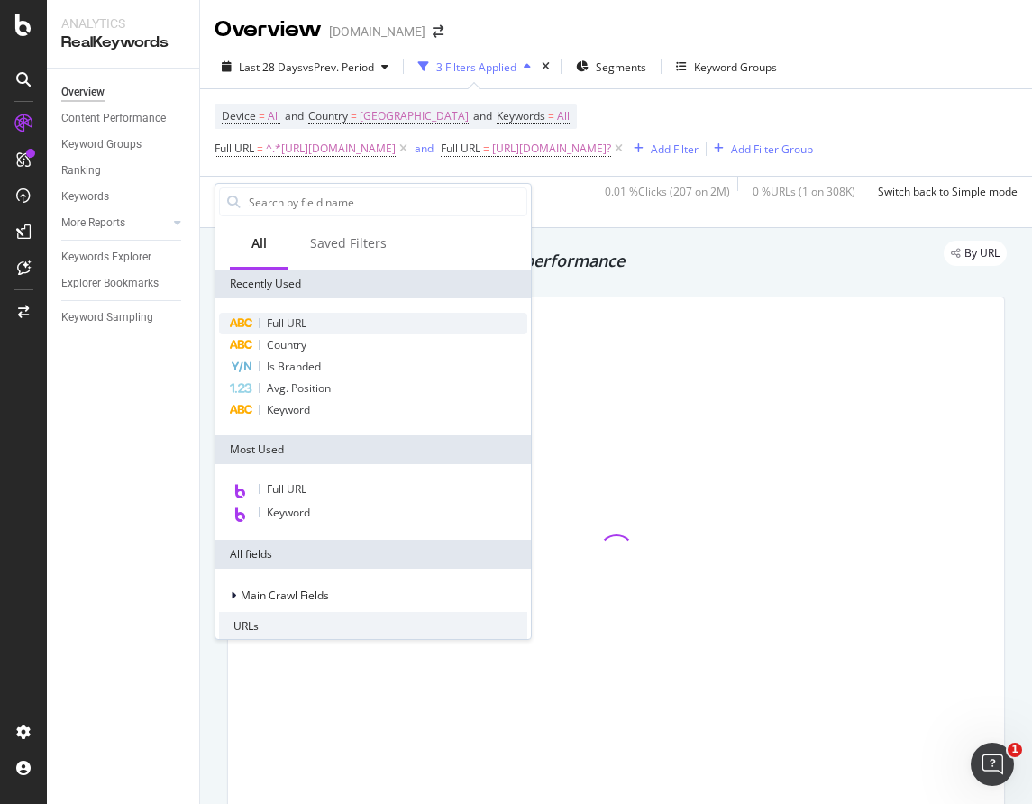
click at [280, 320] on span "Full URL" at bounding box center [287, 323] width 40 height 15
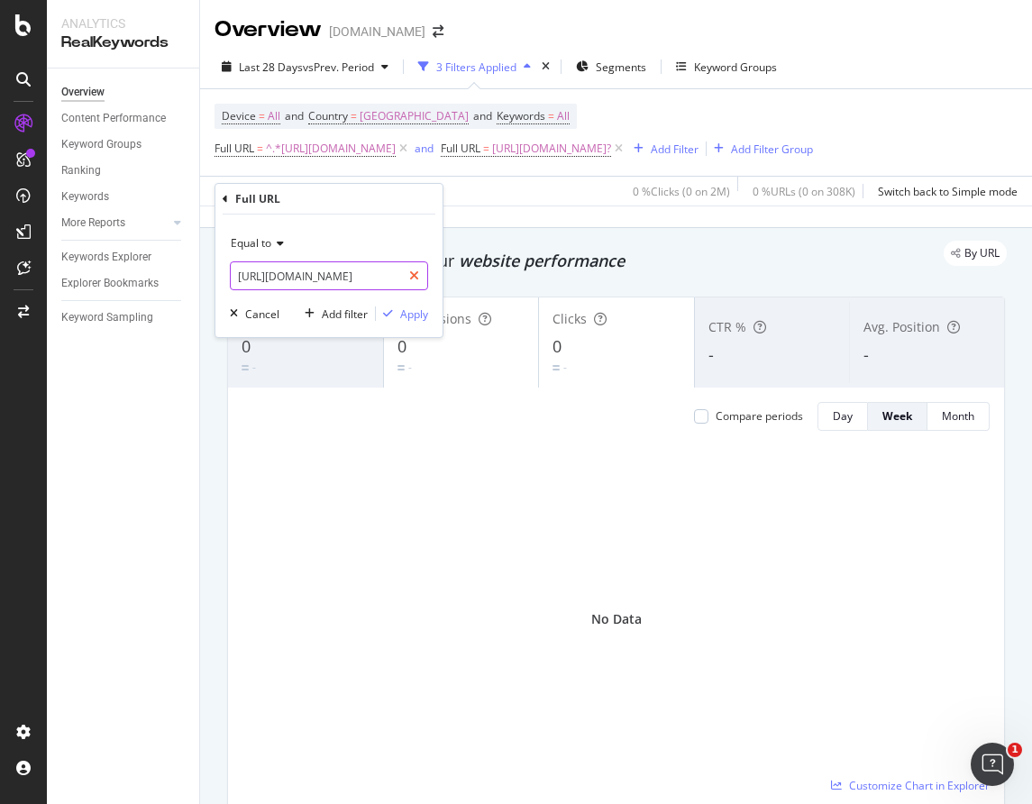
click at [415, 272] on icon at bounding box center [414, 276] width 10 height 13
click at [371, 273] on input "text" at bounding box center [329, 275] width 197 height 29
paste input "[URL][DOMAIN_NAME]"
type input "[URL][DOMAIN_NAME]"
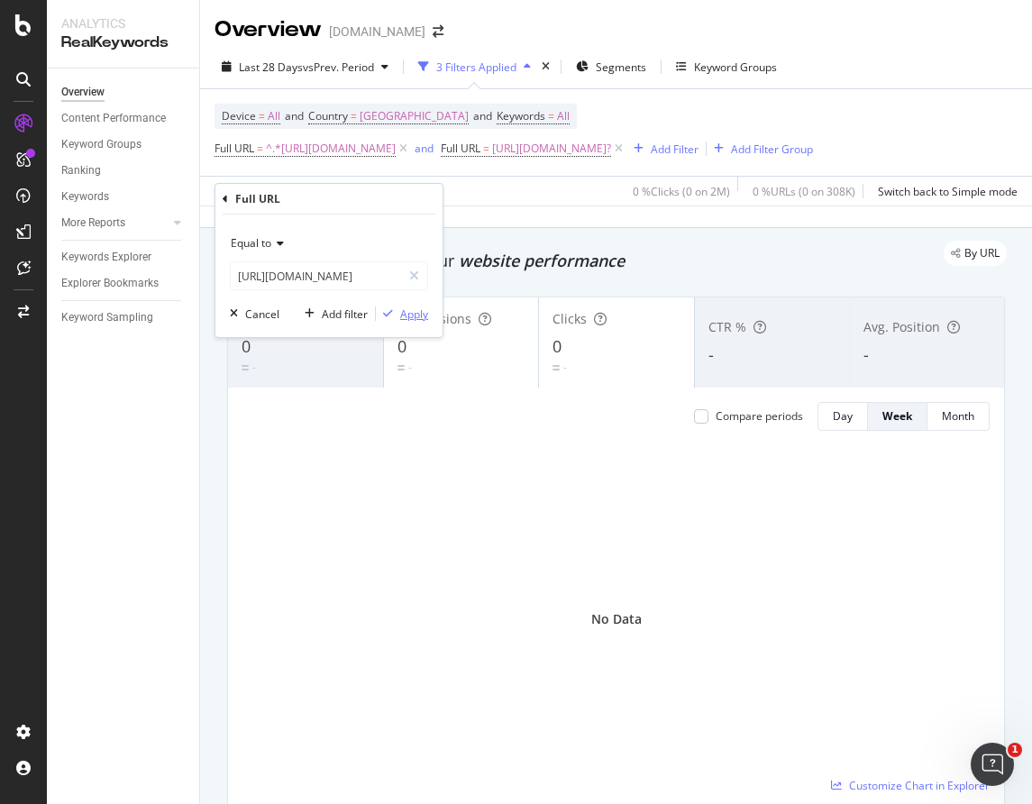
scroll to position [0, 0]
click at [403, 313] on div "Apply" at bounding box center [414, 314] width 28 height 15
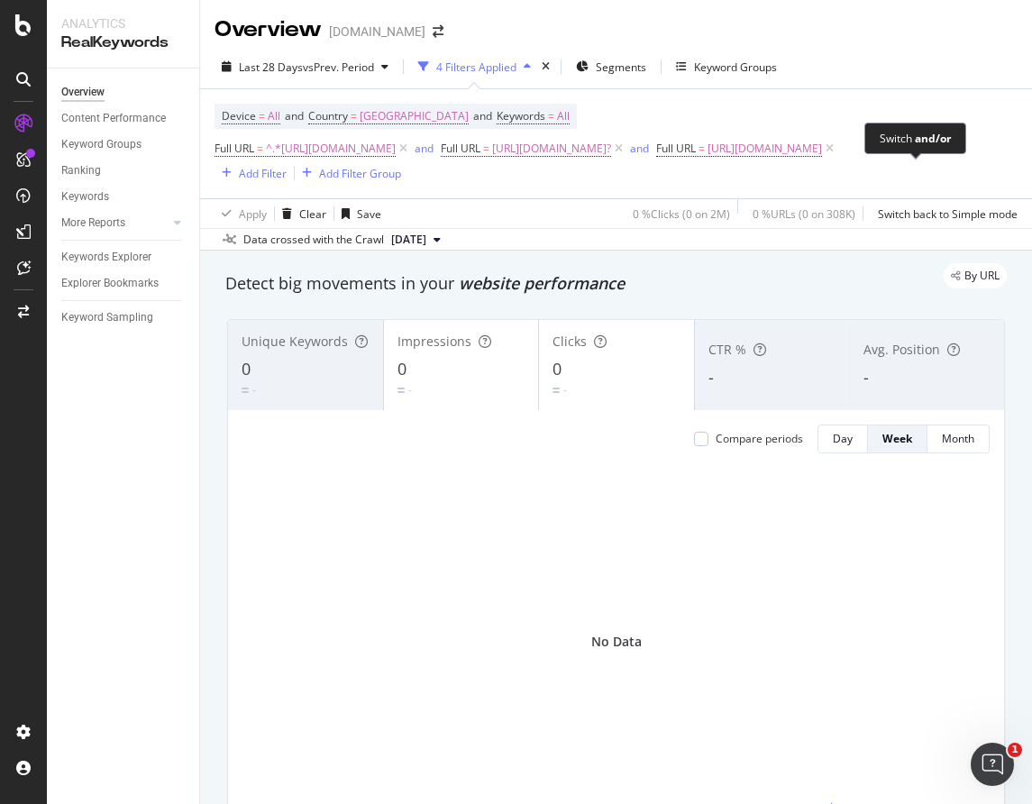
click at [656, 161] on span "and" at bounding box center [642, 148] width 30 height 25
click at [649, 156] on div "and" at bounding box center [639, 148] width 19 height 15
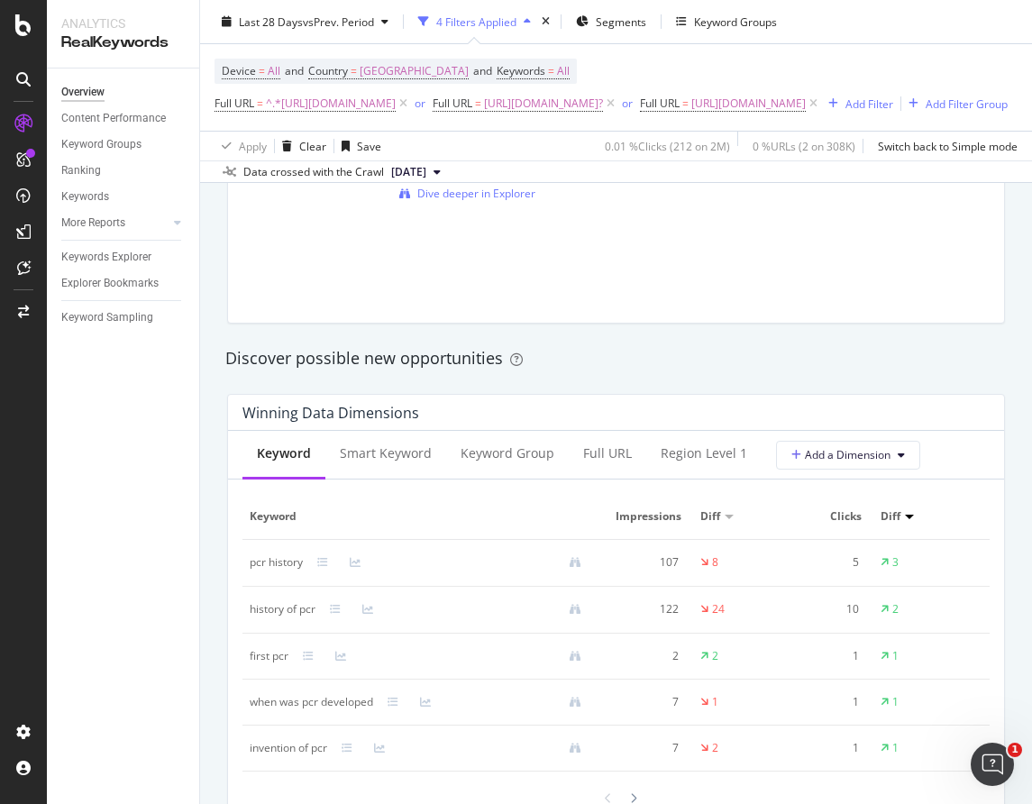
scroll to position [1240, 0]
